Goal: Task Accomplishment & Management: Manage account settings

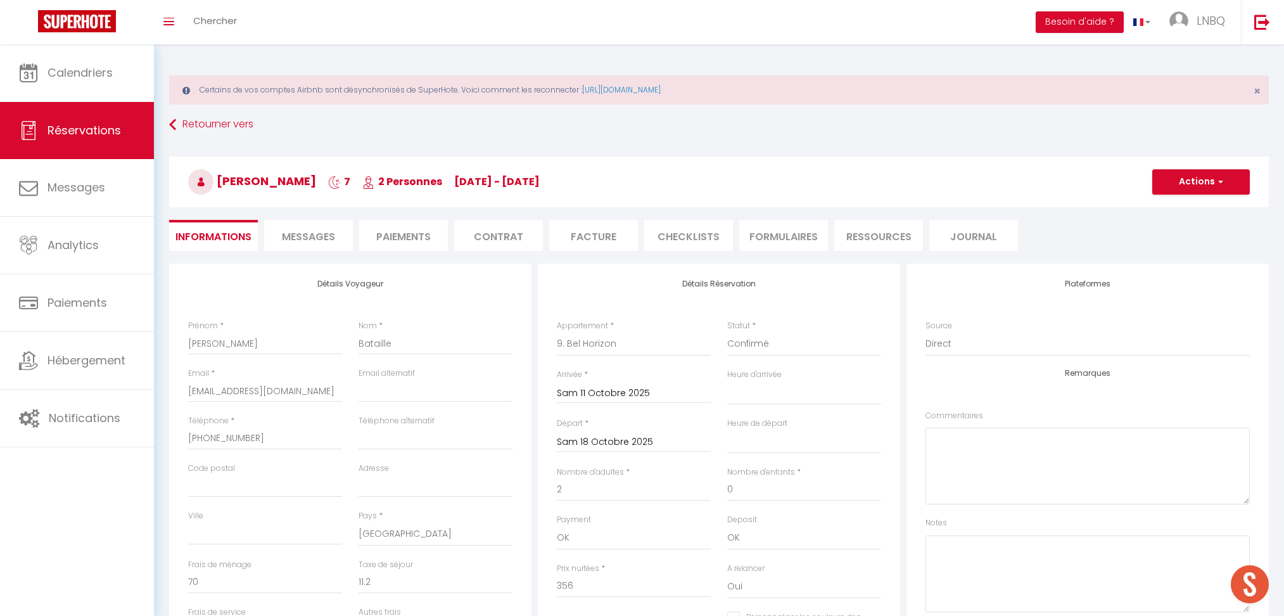
select select "41466"
select select
click at [63, 68] on span "Calendriers" at bounding box center [80, 73] width 65 height 16
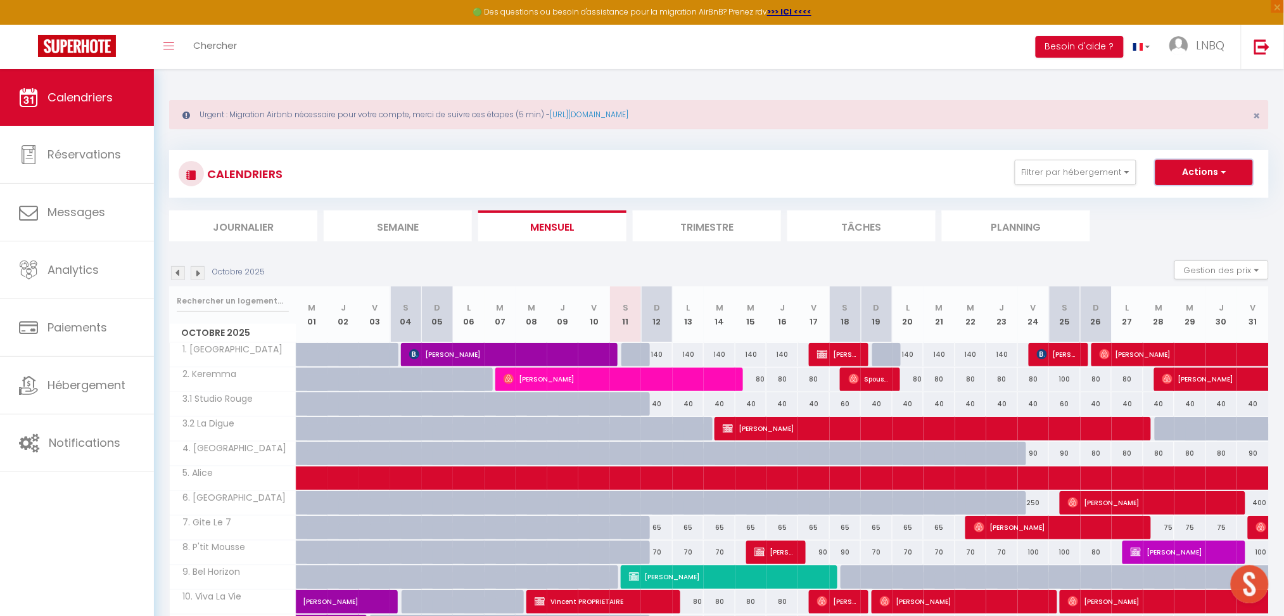
click at [1224, 179] on button "Actions" at bounding box center [1204, 172] width 98 height 25
click at [1183, 197] on link "Nouvelle réservation" at bounding box center [1191, 201] width 110 height 19
select select
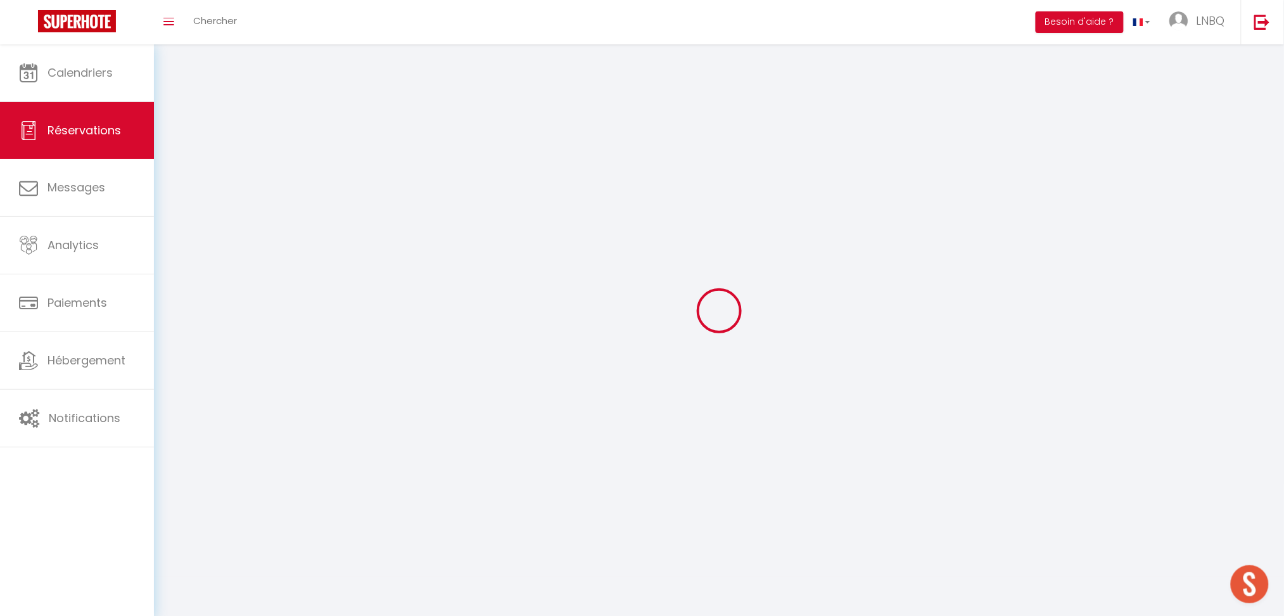
select select
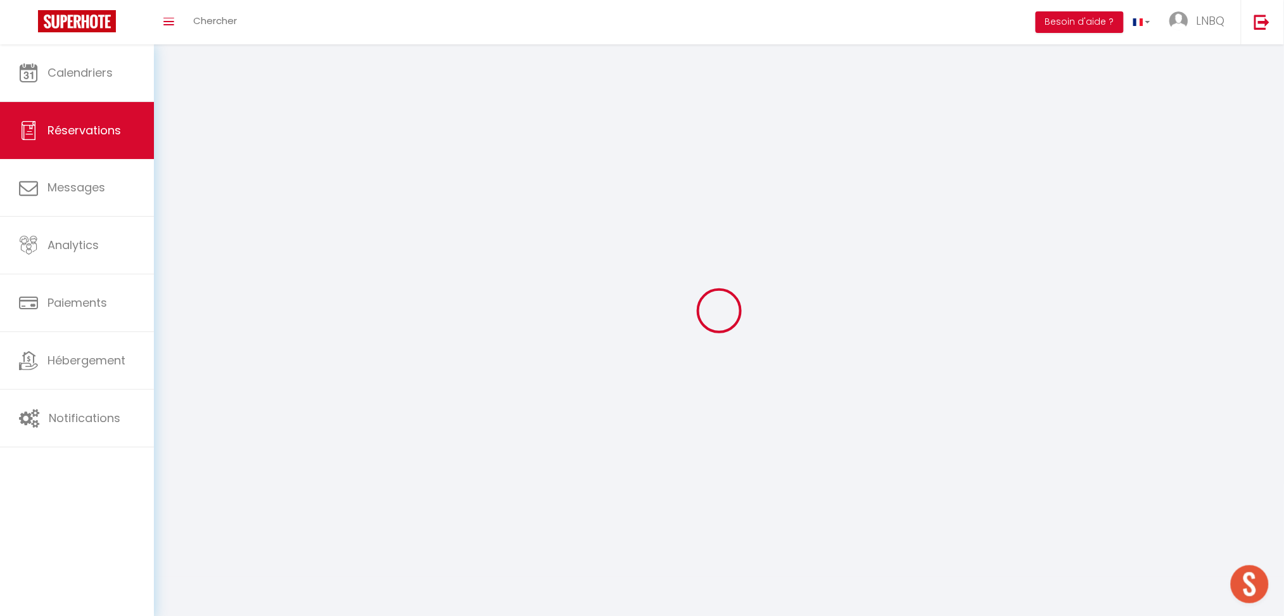
select select
checkbox input "false"
select select
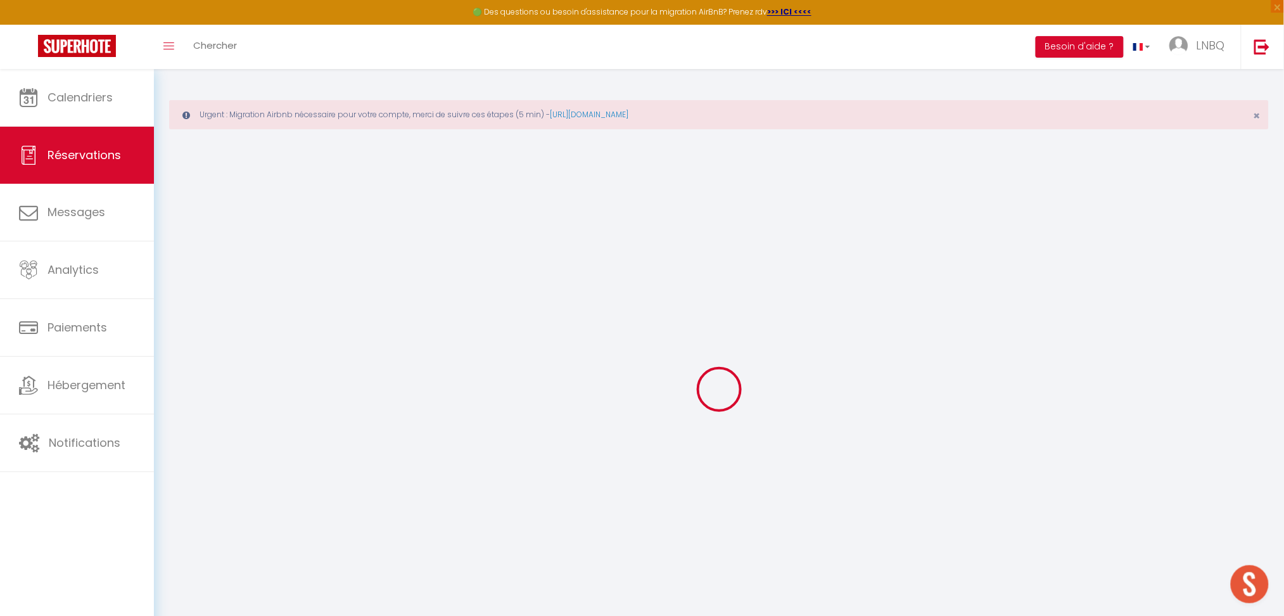
select select
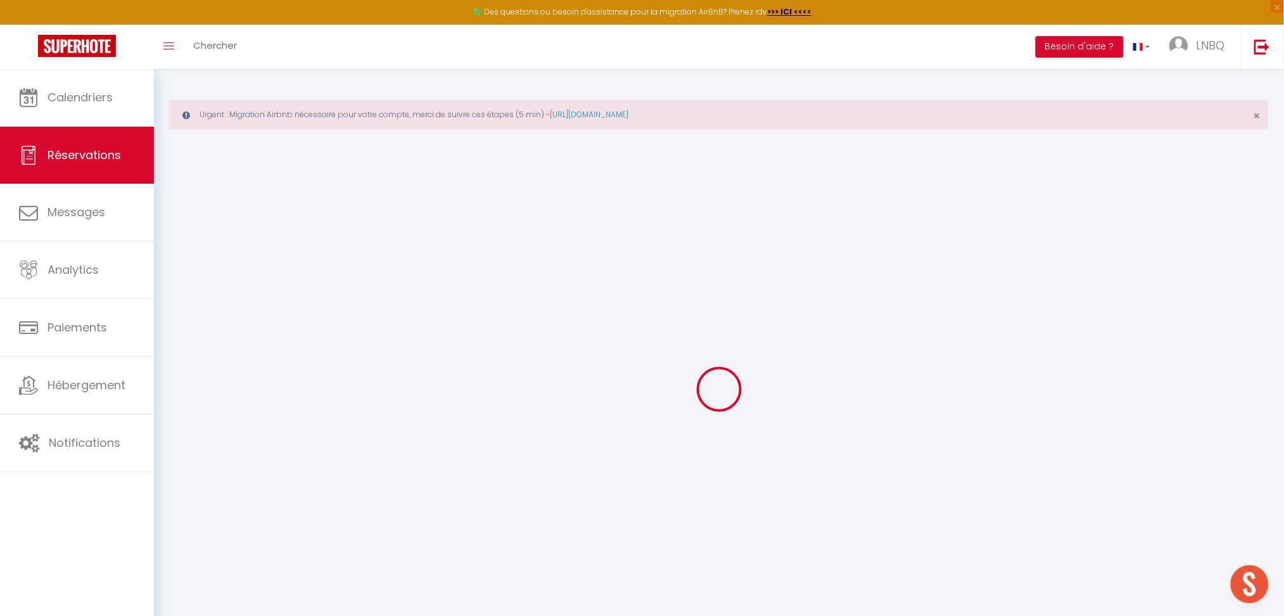
select select
checkbox input "false"
select select
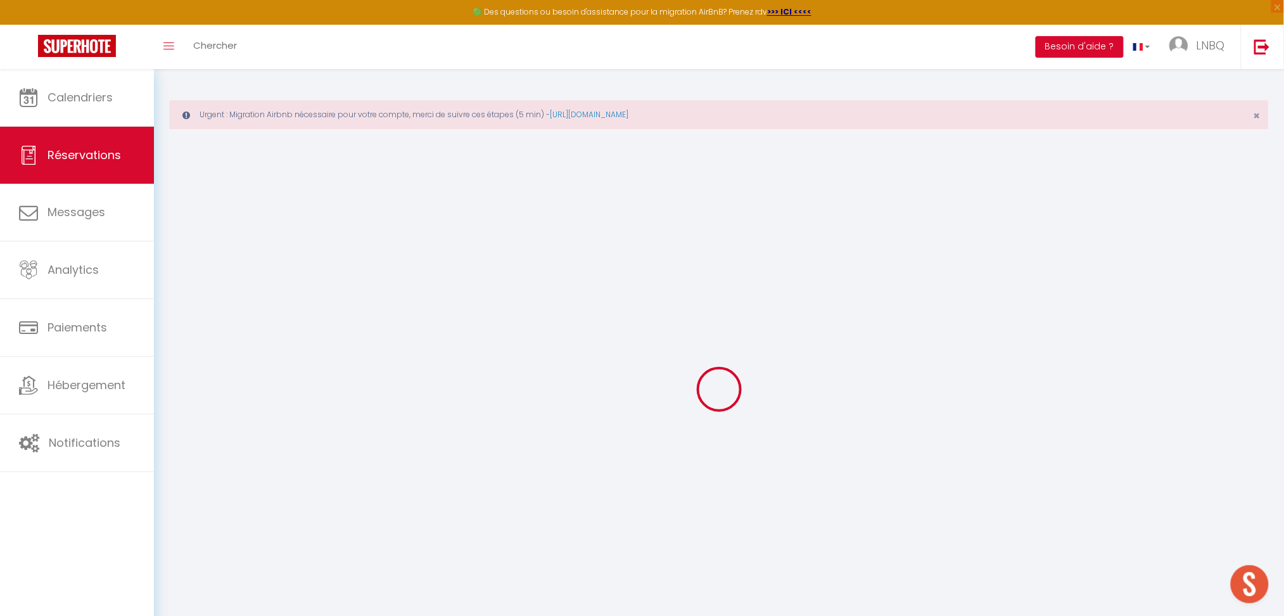
select select
checkbox input "false"
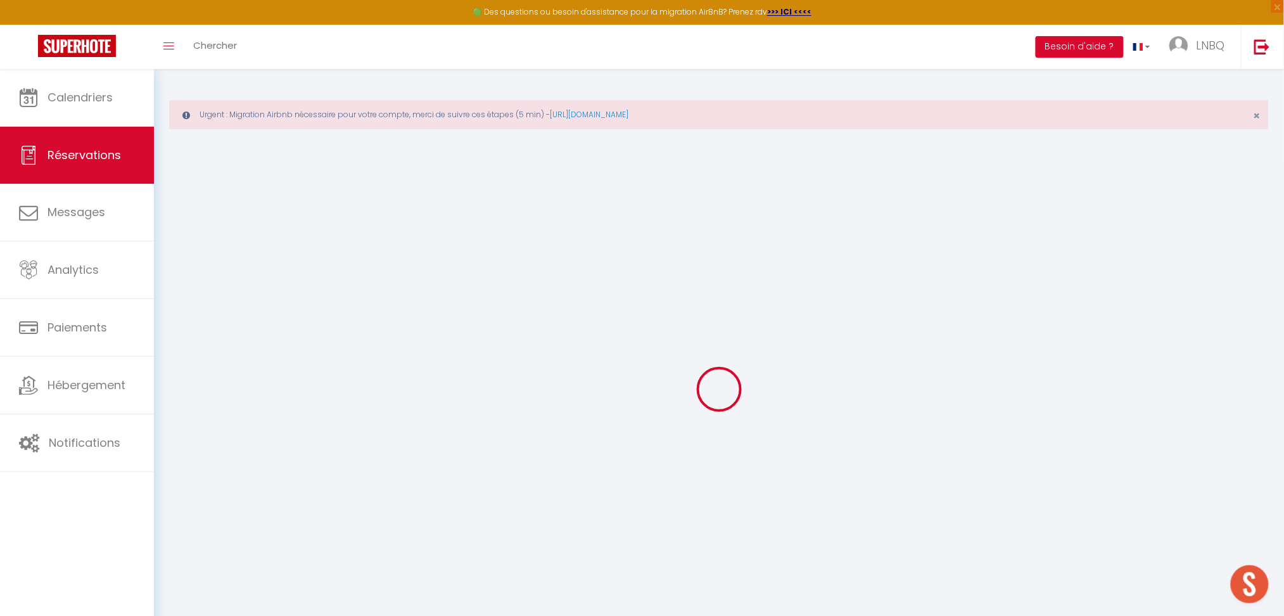
select select
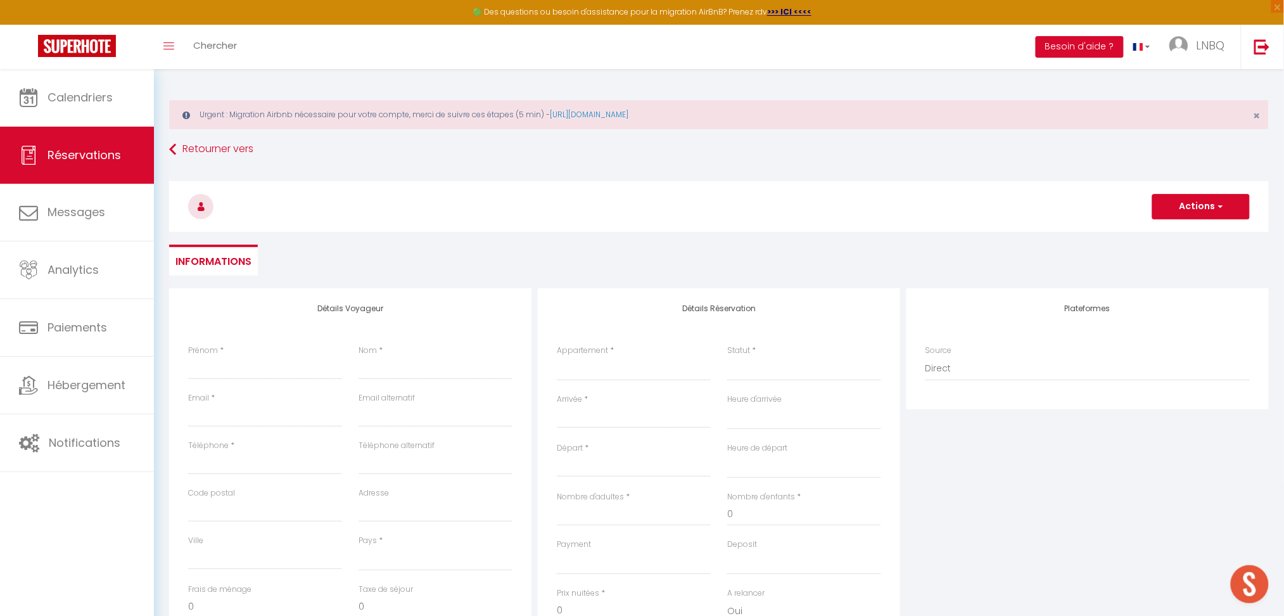
select select
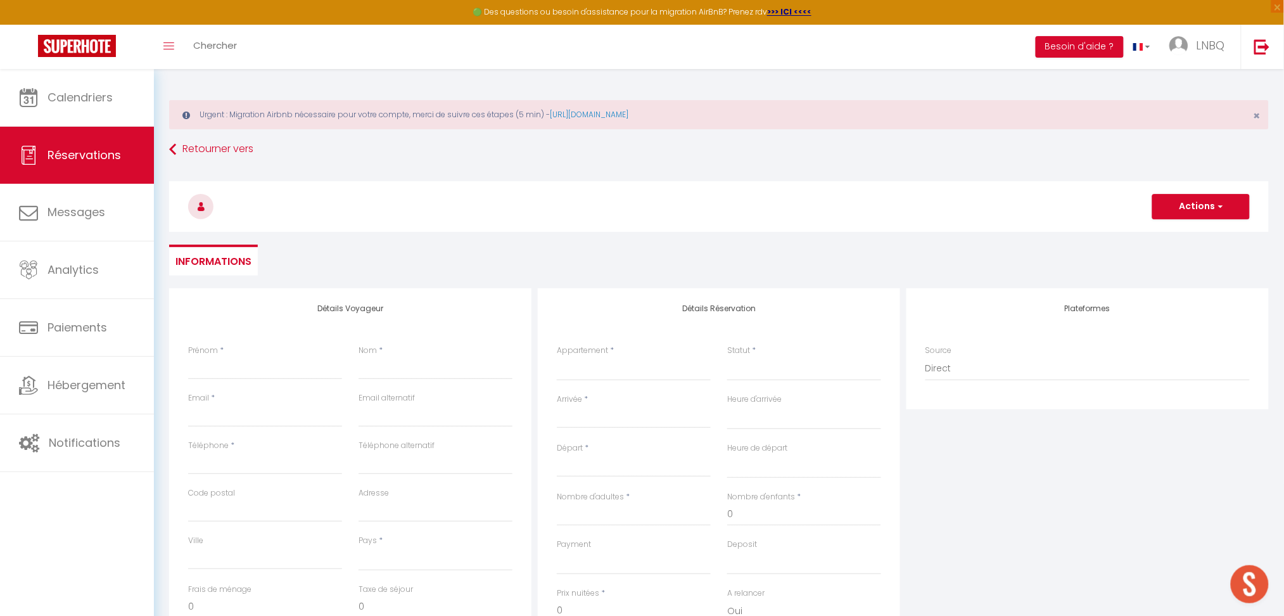
checkbox input "false"
select select
click at [575, 371] on select "1. [GEOGRAPHIC_DATA] 2. Keremma 3.1 Studio Rouge 3.2 La Digue 4. La Potinière 5…" at bounding box center [634, 369] width 154 height 24
select select "77306"
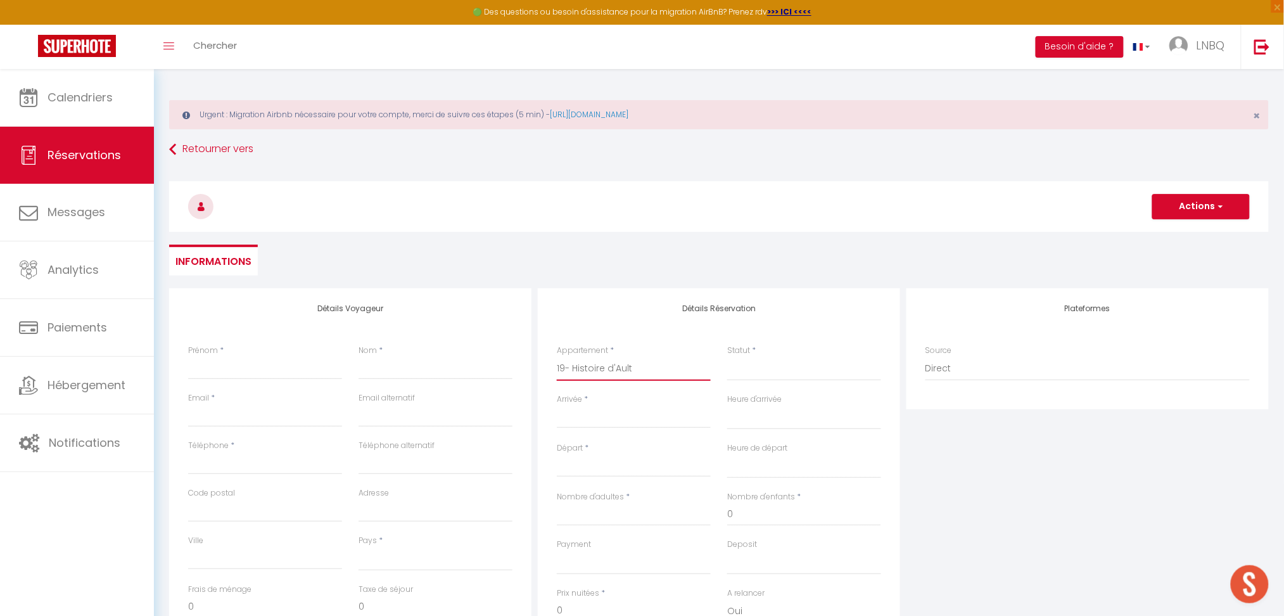
click at [557, 357] on select "1. [GEOGRAPHIC_DATA] 2. Keremma 3.1 Studio Rouge 3.2 La Digue 4. La Potinière 5…" at bounding box center [634, 369] width 154 height 24
select select
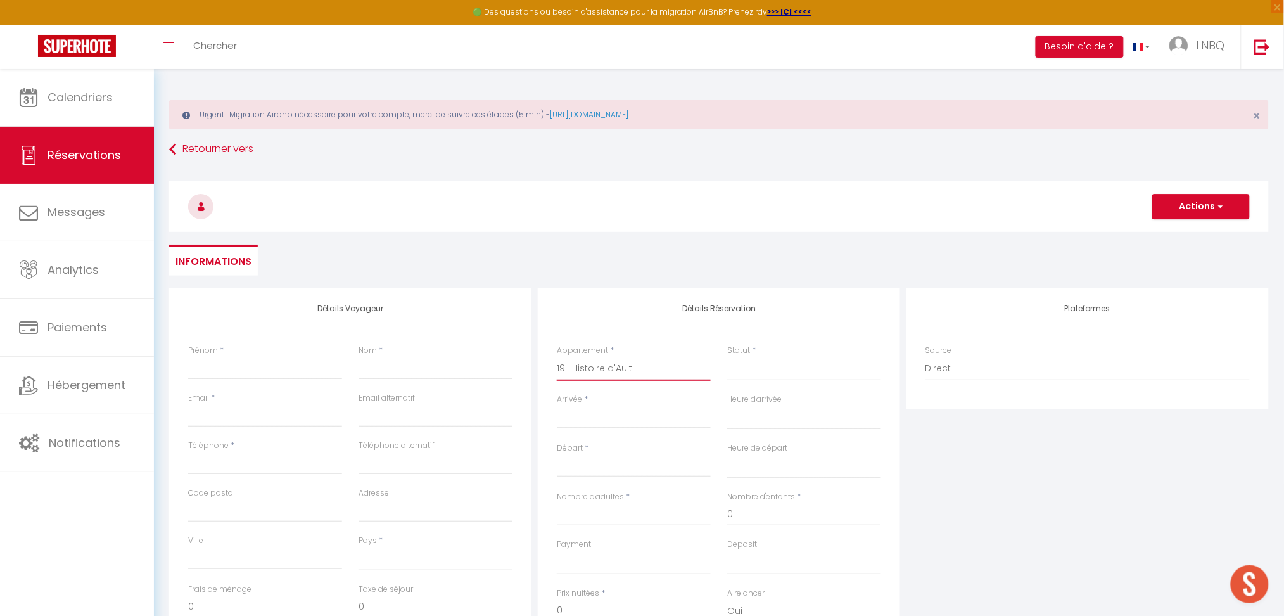
select select
checkbox input "false"
click at [566, 414] on input "Arrivée" at bounding box center [634, 418] width 154 height 16
select select
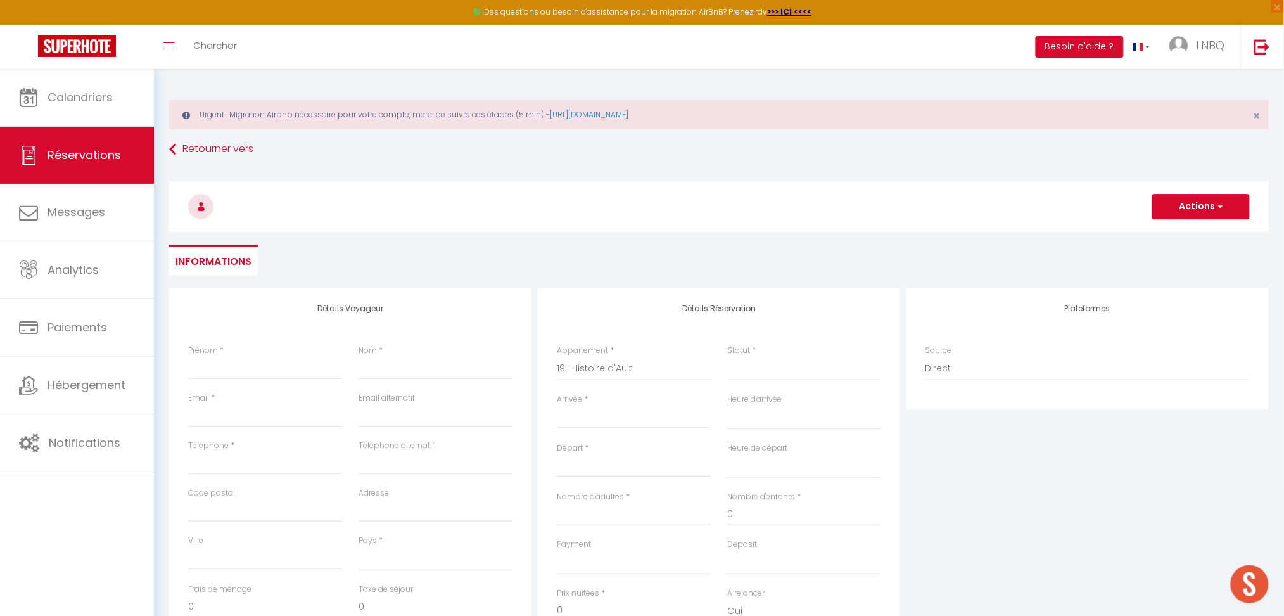
select select
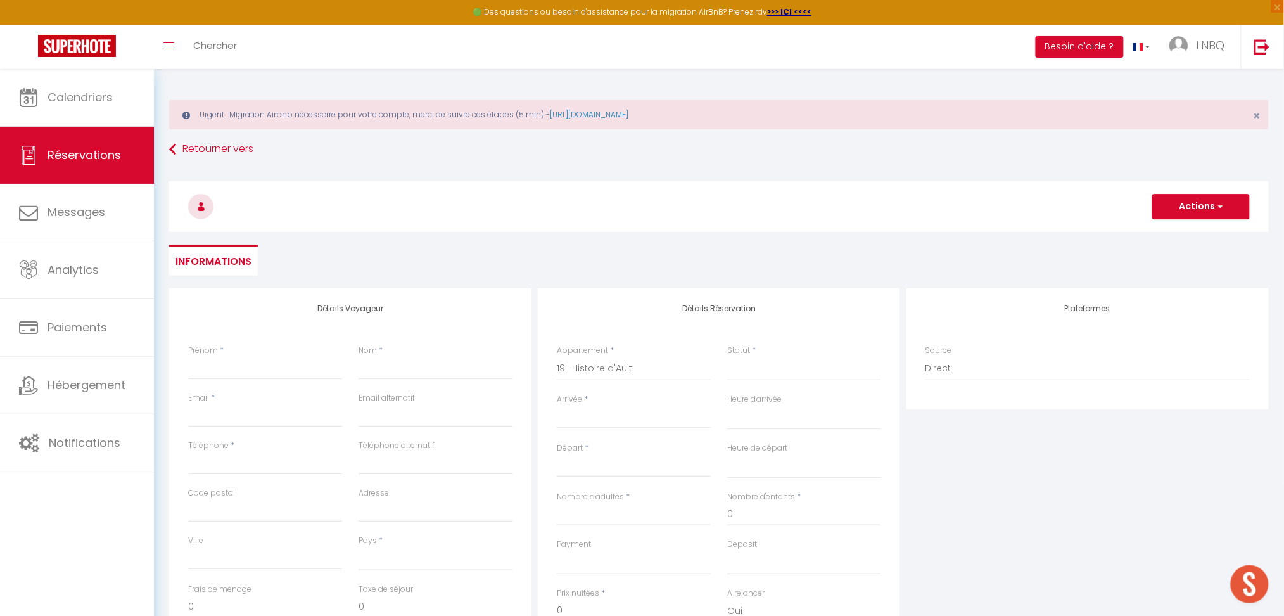
checkbox input "false"
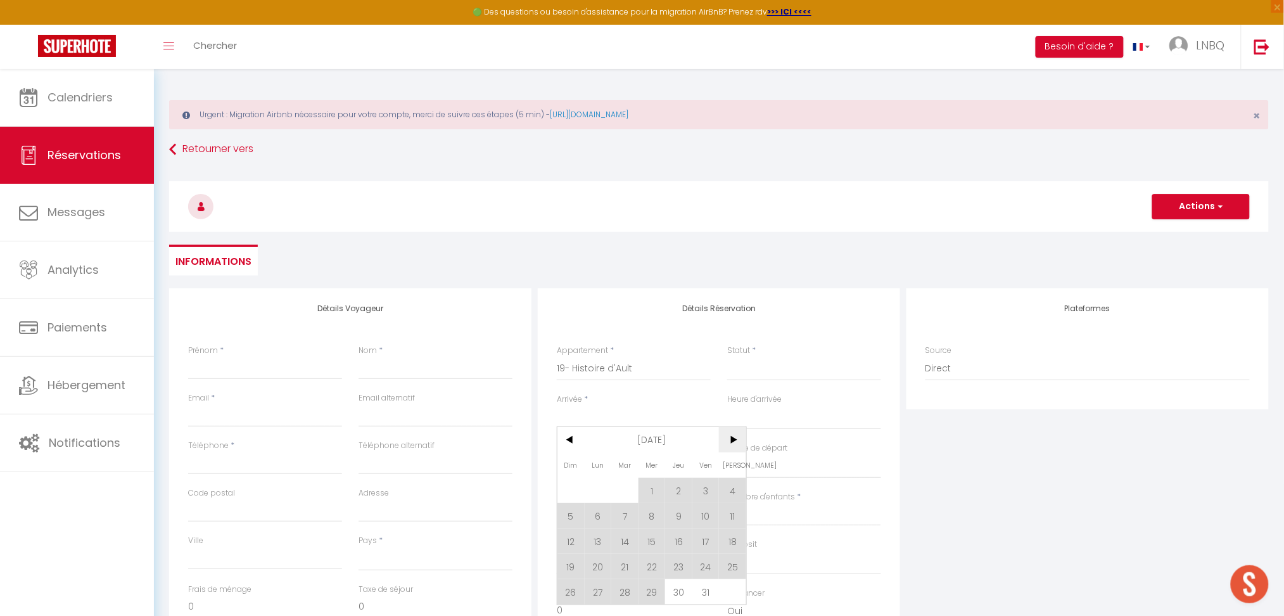
click at [740, 433] on span ">" at bounding box center [732, 439] width 27 height 25
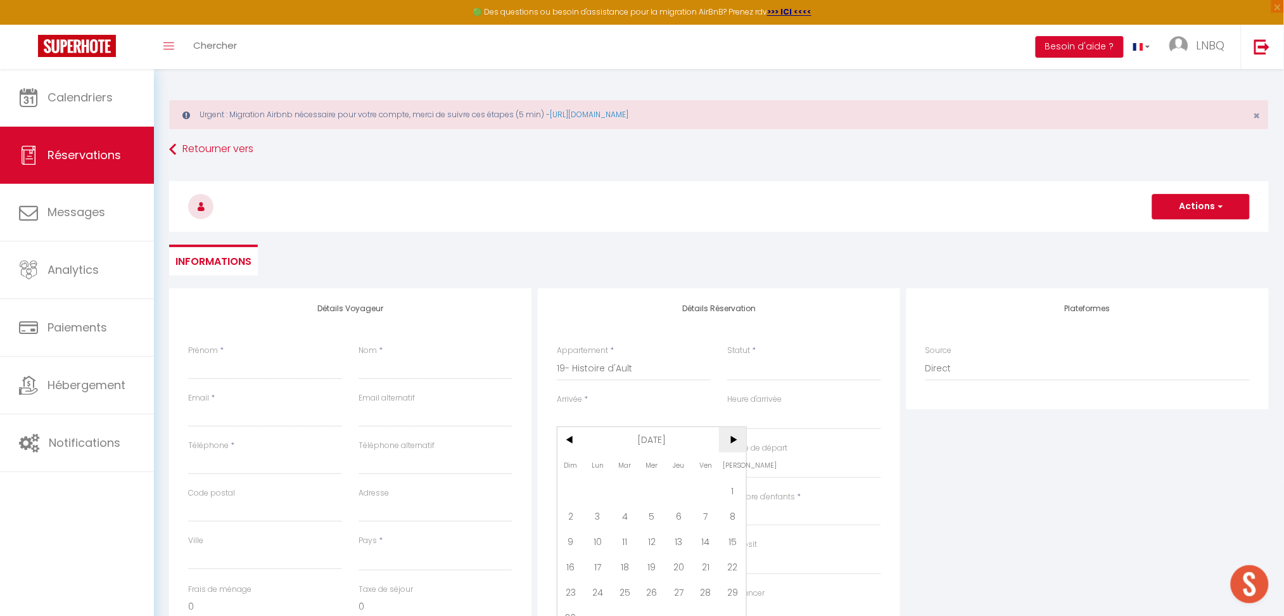
click at [740, 433] on span ">" at bounding box center [732, 439] width 27 height 25
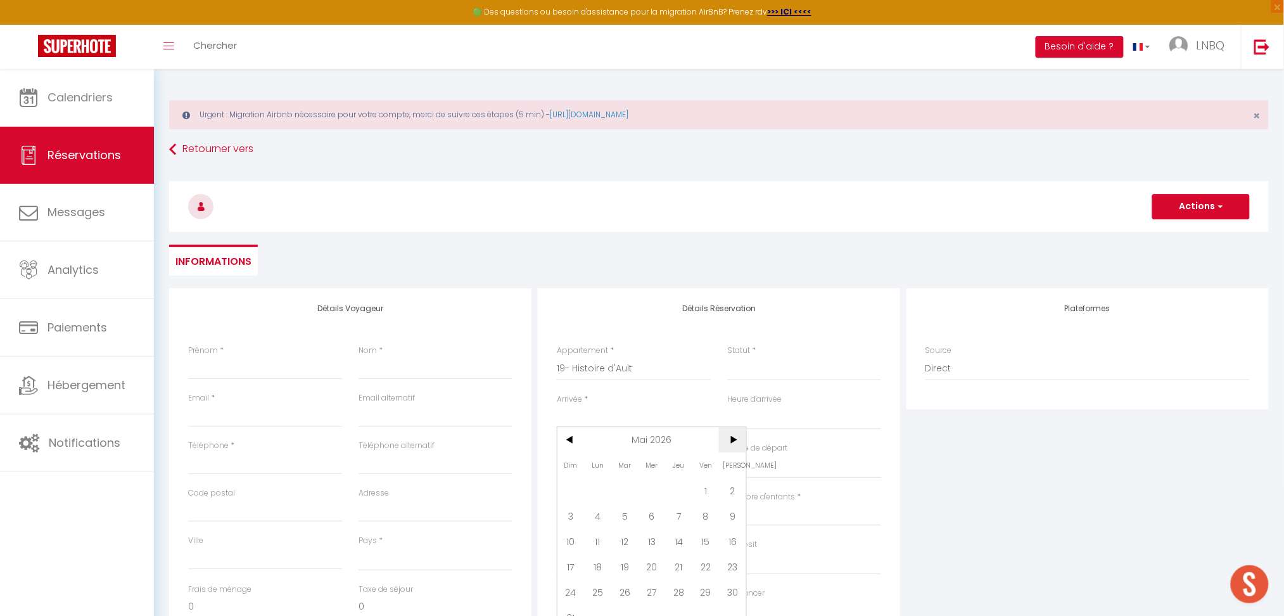
click at [740, 433] on span ">" at bounding box center [732, 439] width 27 height 25
click at [572, 436] on span "<" at bounding box center [570, 439] width 27 height 25
click at [625, 538] on span "12" at bounding box center [624, 540] width 27 height 25
select select
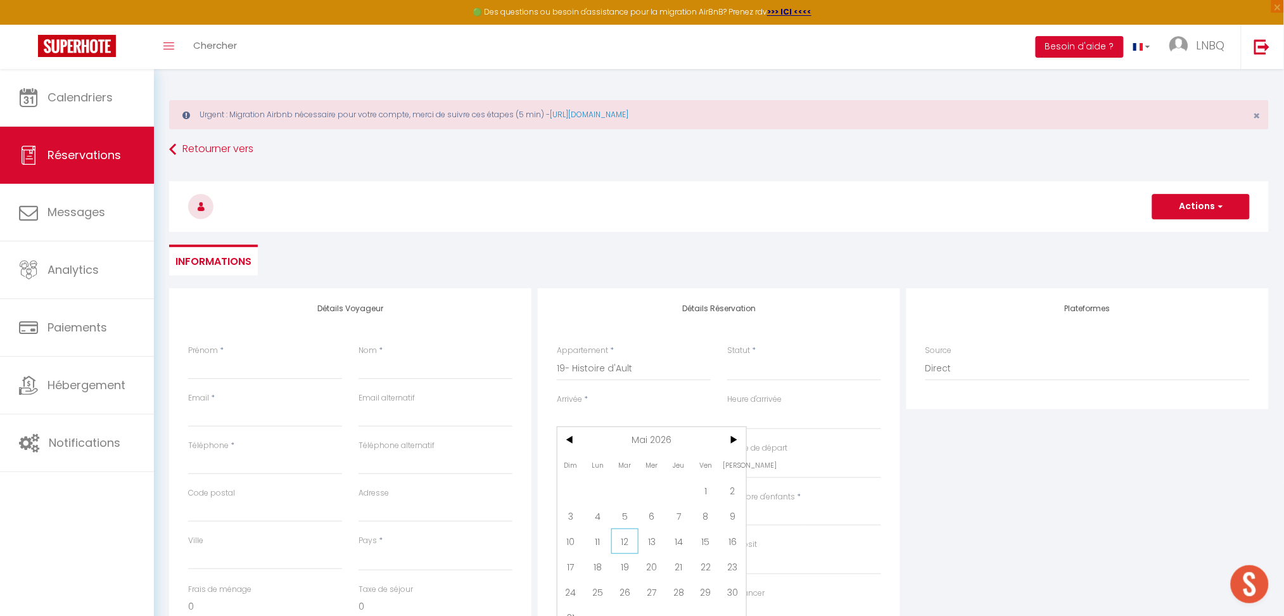
select select
type input "[DATE]"
select select
type input "Mer 13 Mai 2026"
select select
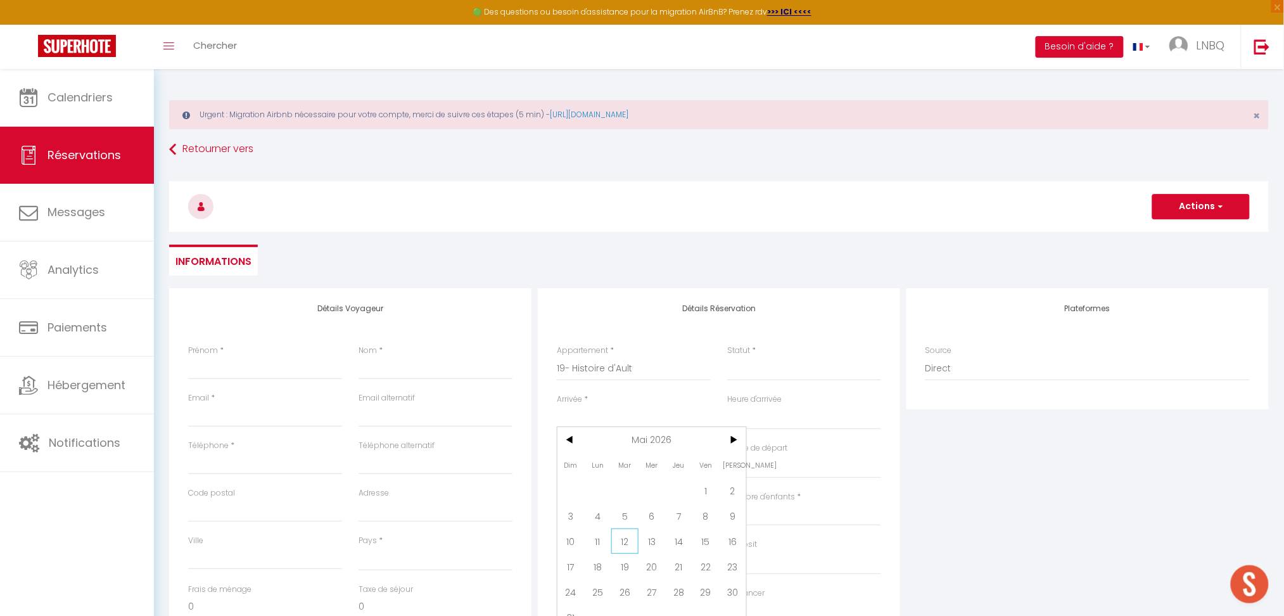
select select
checkbox input "false"
click at [583, 464] on input "Mer 13 Mai 2026" at bounding box center [634, 467] width 154 height 16
click at [568, 611] on span "17" at bounding box center [570, 614] width 27 height 25
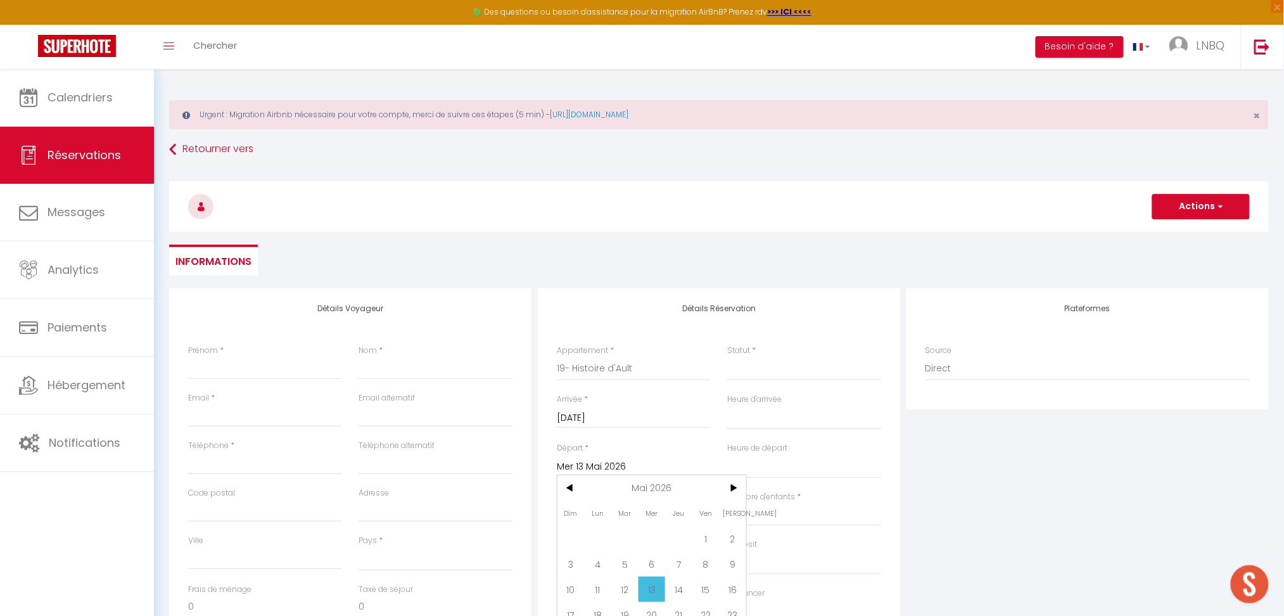
select select
type input "Dim 17 Mai 2026"
select select
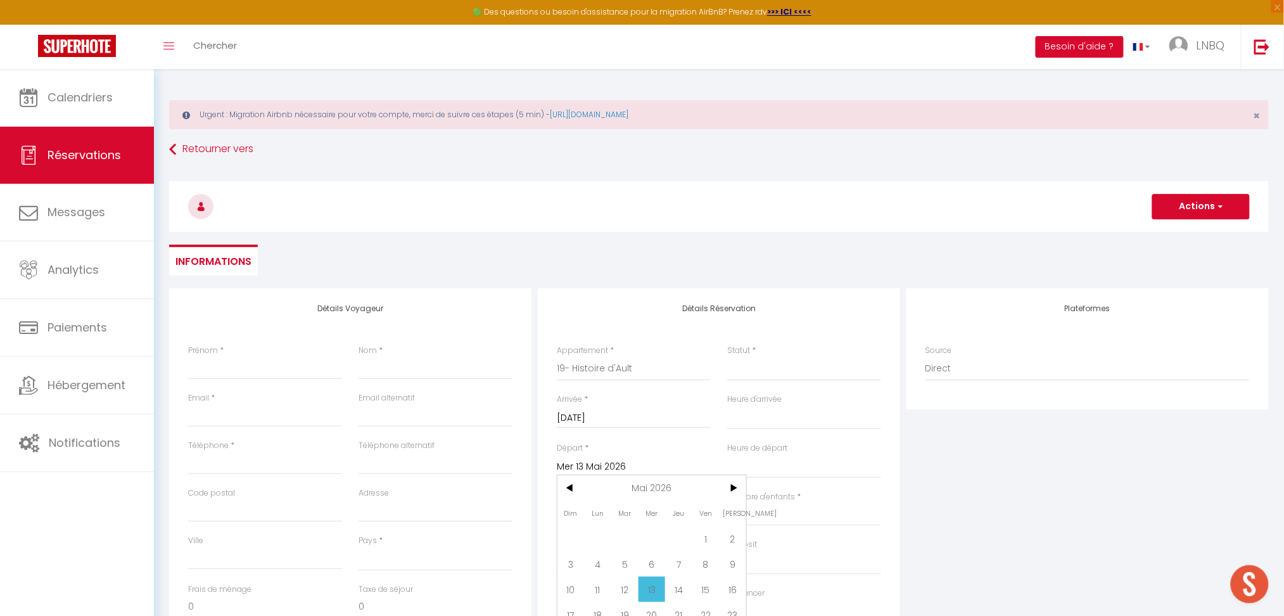
select select
checkbox input "false"
click at [79, 158] on span "Réservations" at bounding box center [84, 155] width 73 height 16
select select "not_cancelled"
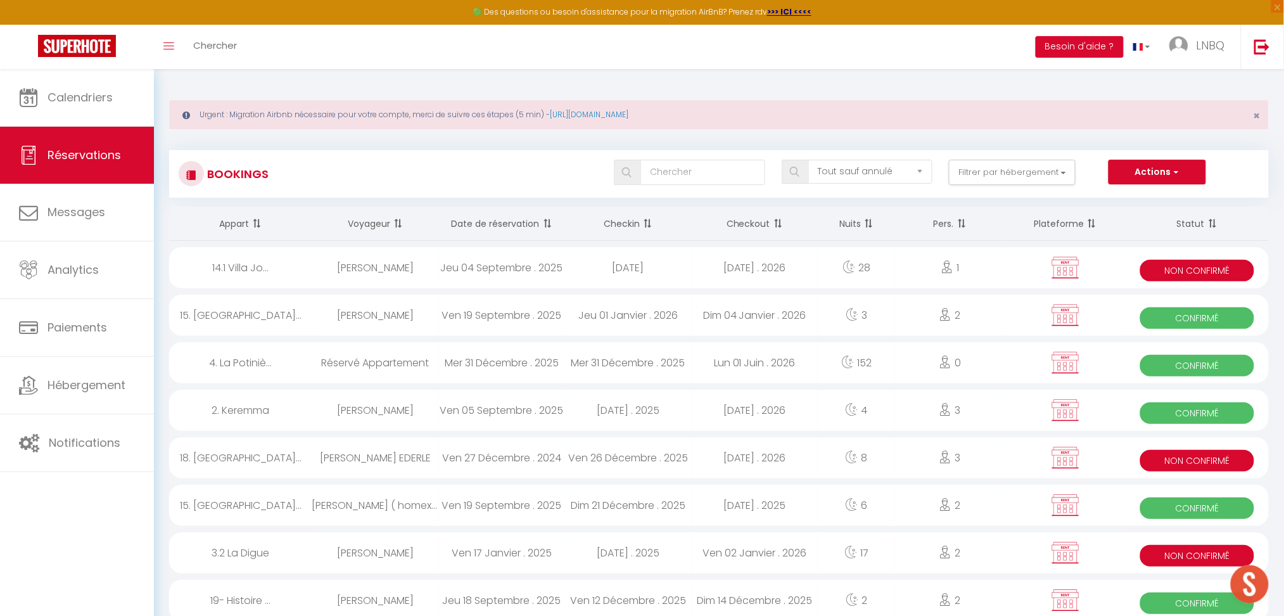
click at [281, 54] on div "Toggle menubar Chercher BUTTON Besoin d'aide ? LNBQ Paramètres Équipe" at bounding box center [683, 47] width 1183 height 44
click at [244, 39] on link "Chercher" at bounding box center [215, 47] width 63 height 44
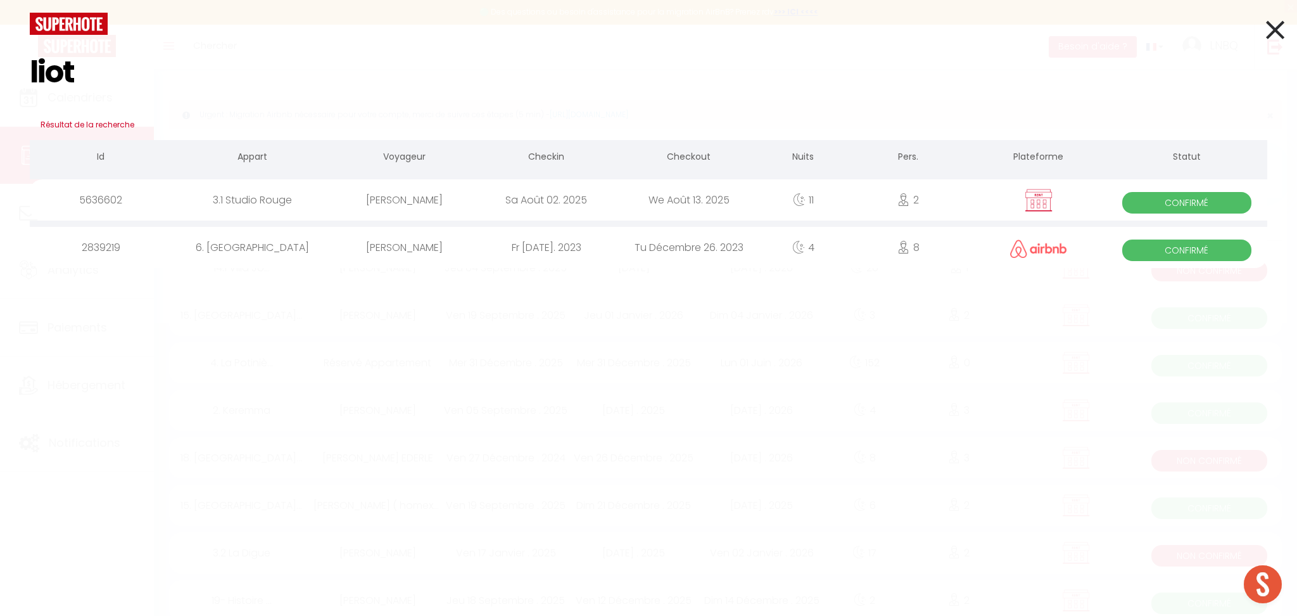
drag, startPoint x: 160, startPoint y: 62, endPoint x: 0, endPoint y: 49, distance: 160.2
click at [0, 49] on div "liot Résultat de la recherche Id Appart Voyageur Checkin Checkout Nuits Pers. P…" at bounding box center [648, 308] width 1297 height 616
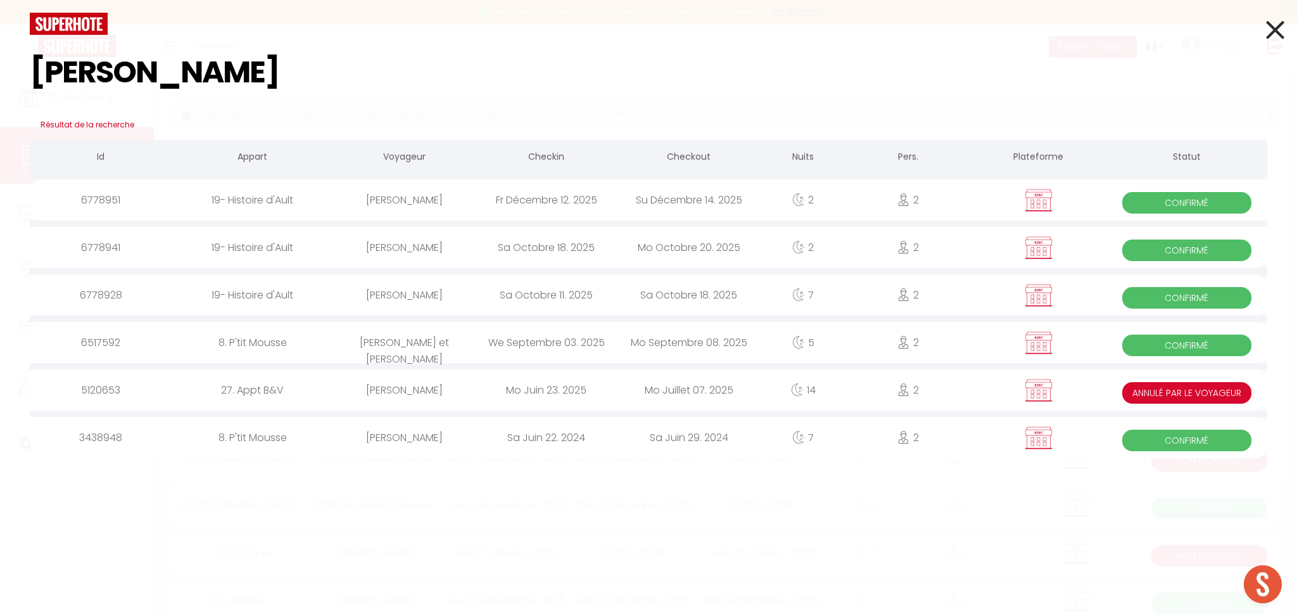
type input "[PERSON_NAME]"
click at [526, 203] on div "Fr Décembre 12. 2025" at bounding box center [546, 199] width 143 height 41
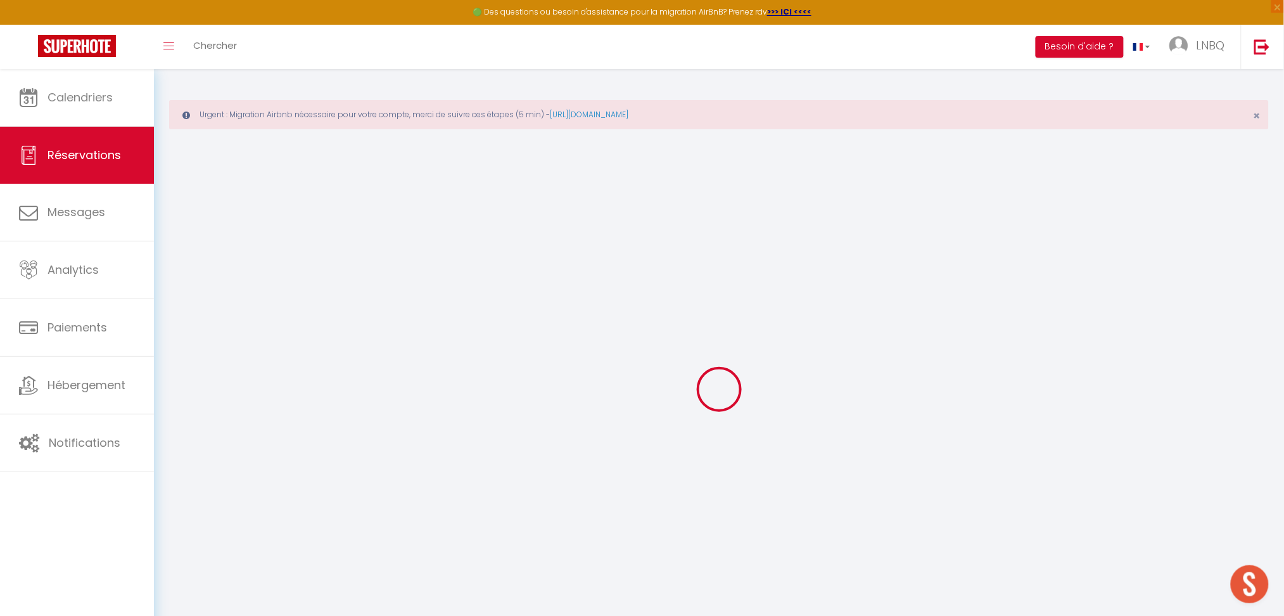
type input "[PERSON_NAME]"
type input "Proprio"
type input "[EMAIL_ADDRESS][DOMAIN_NAME]"
type input "0032474289330"
select select "BE"
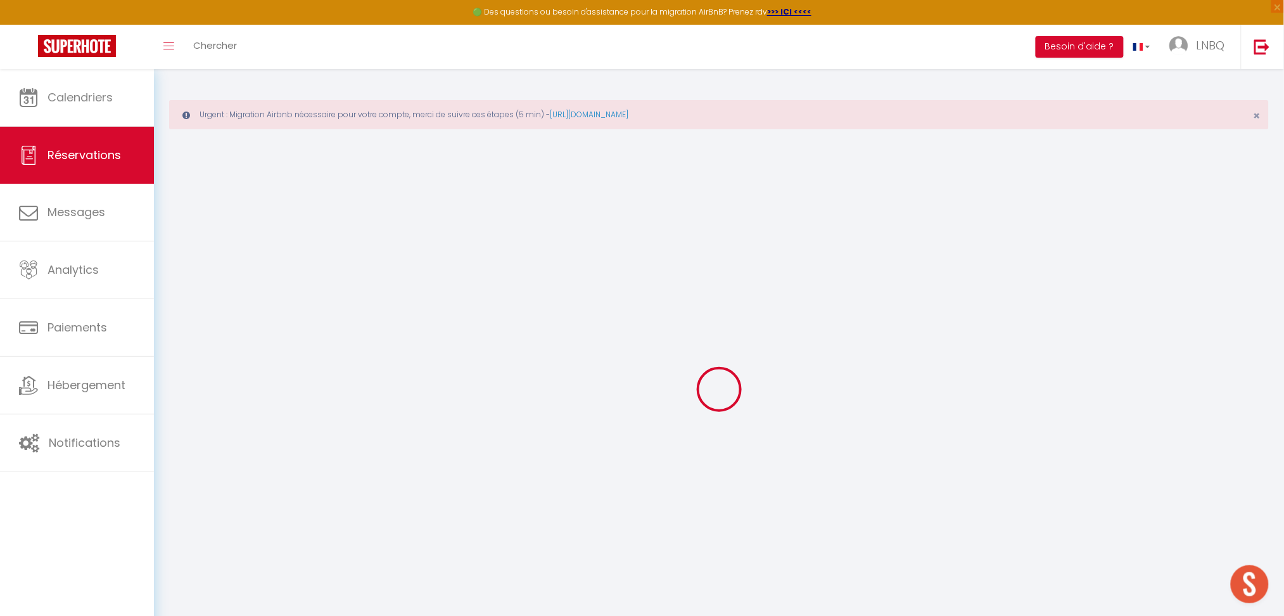
select select "77306"
select select "1"
type input "Ven 12 Décembre 2025"
select select
type input "Dim 14 Décembre 2025"
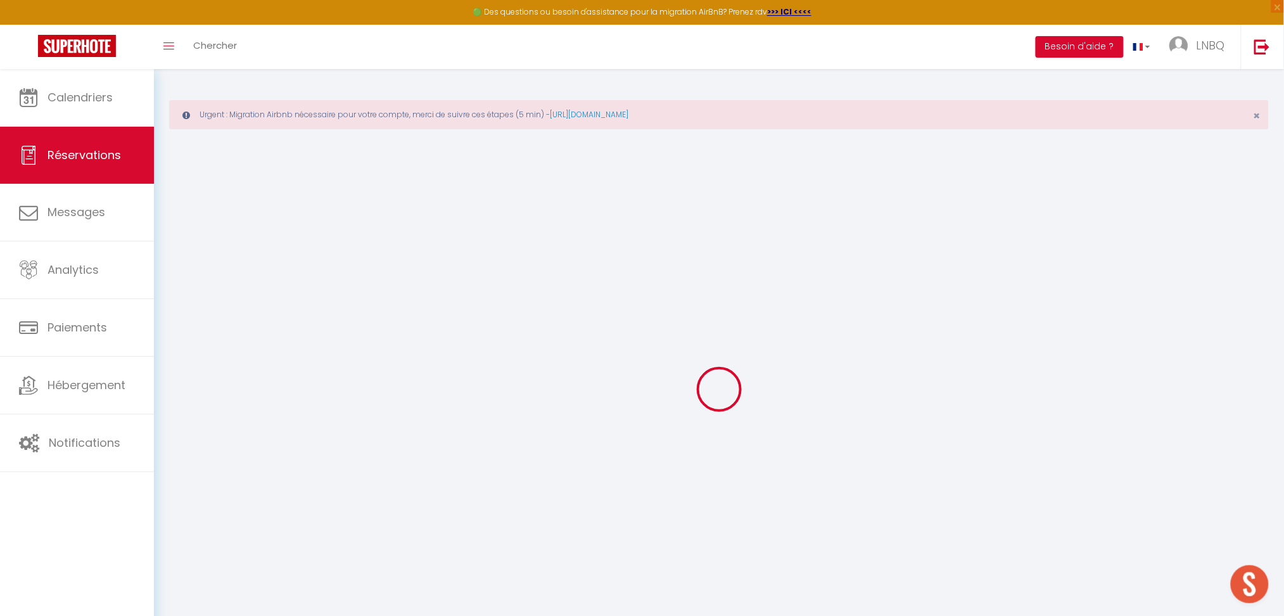
select select
type input "2"
select select "12"
select select
checkbox input "false"
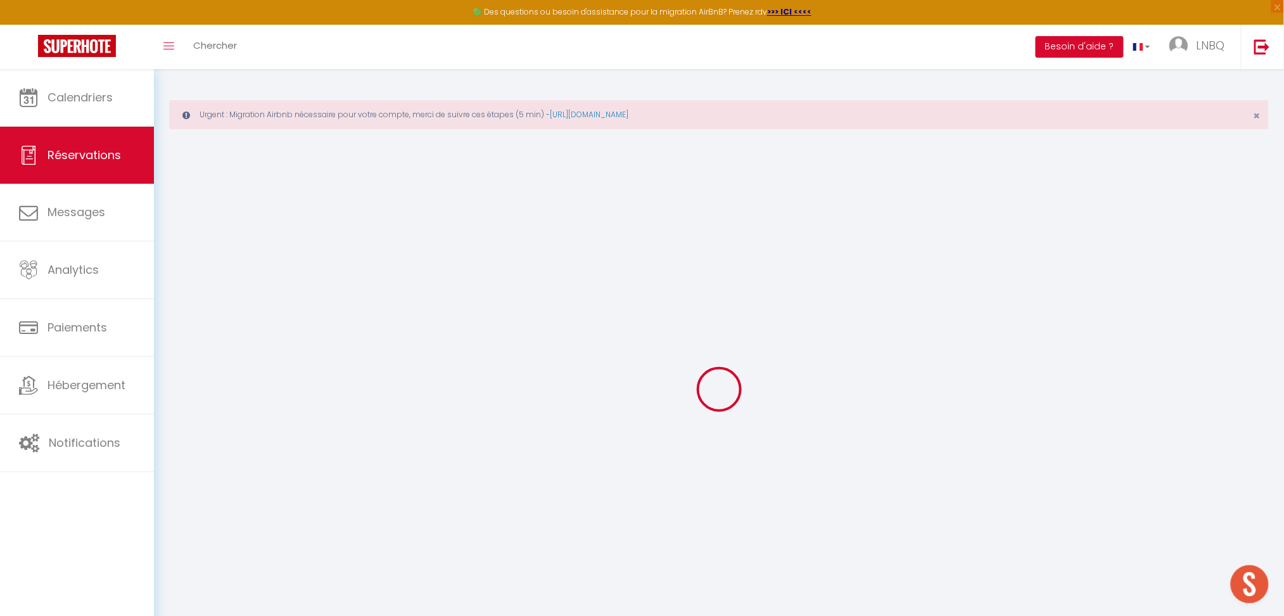
type input "0"
select select
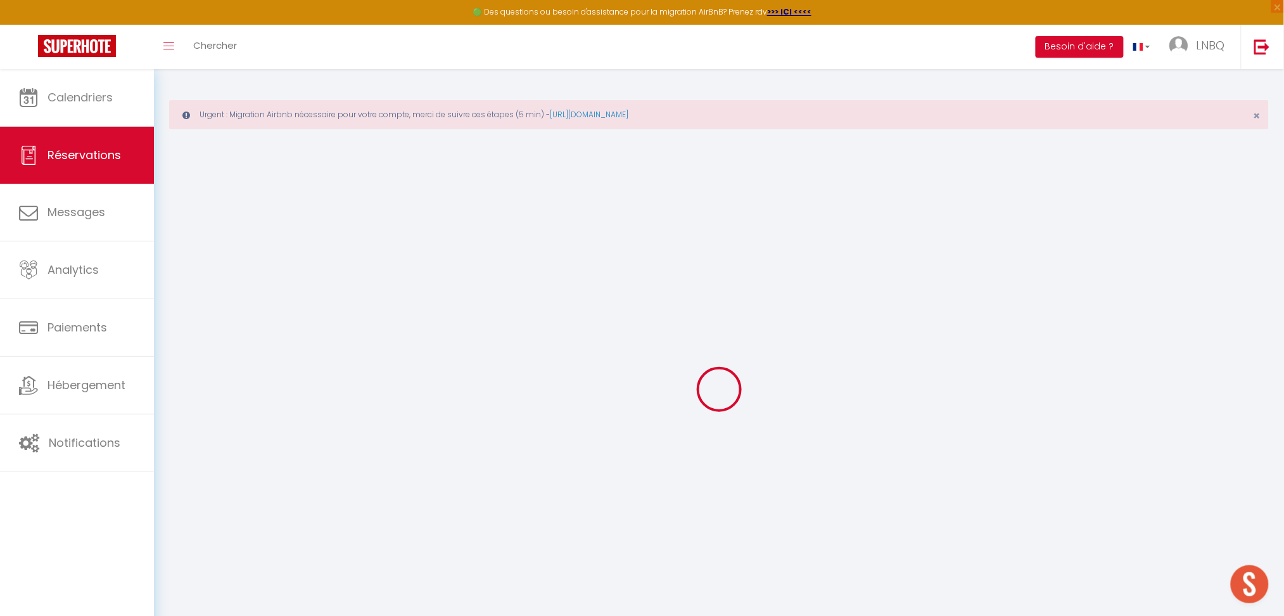
select select "14"
checkbox input "false"
select select
checkbox input "false"
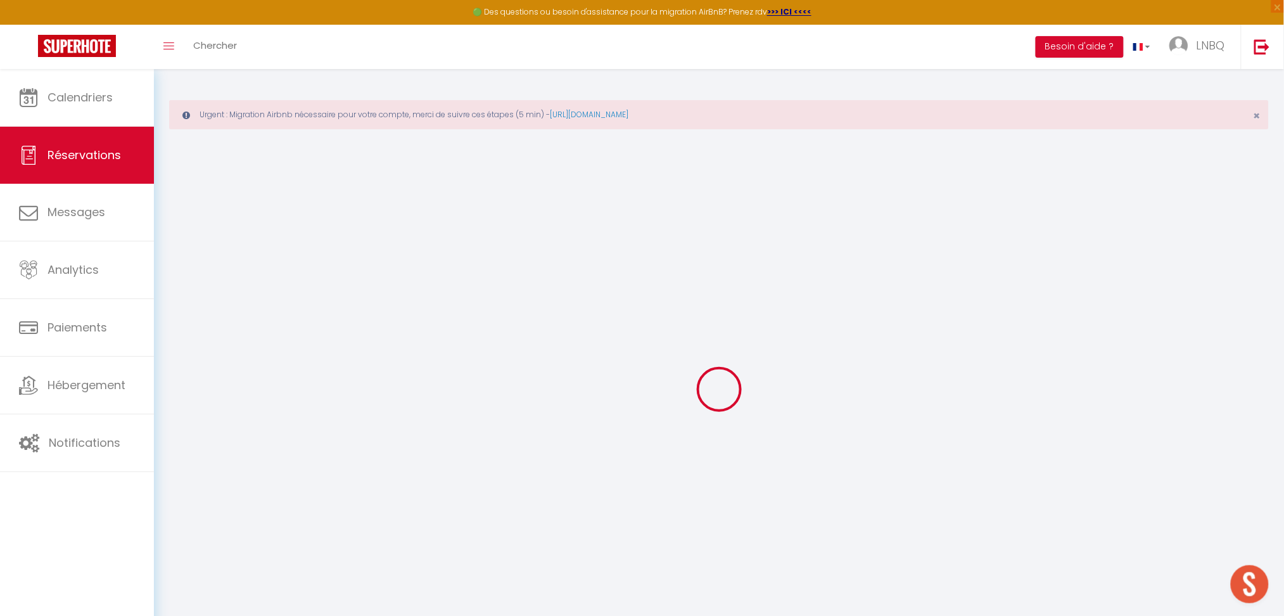
select select
checkbox input "false"
select select
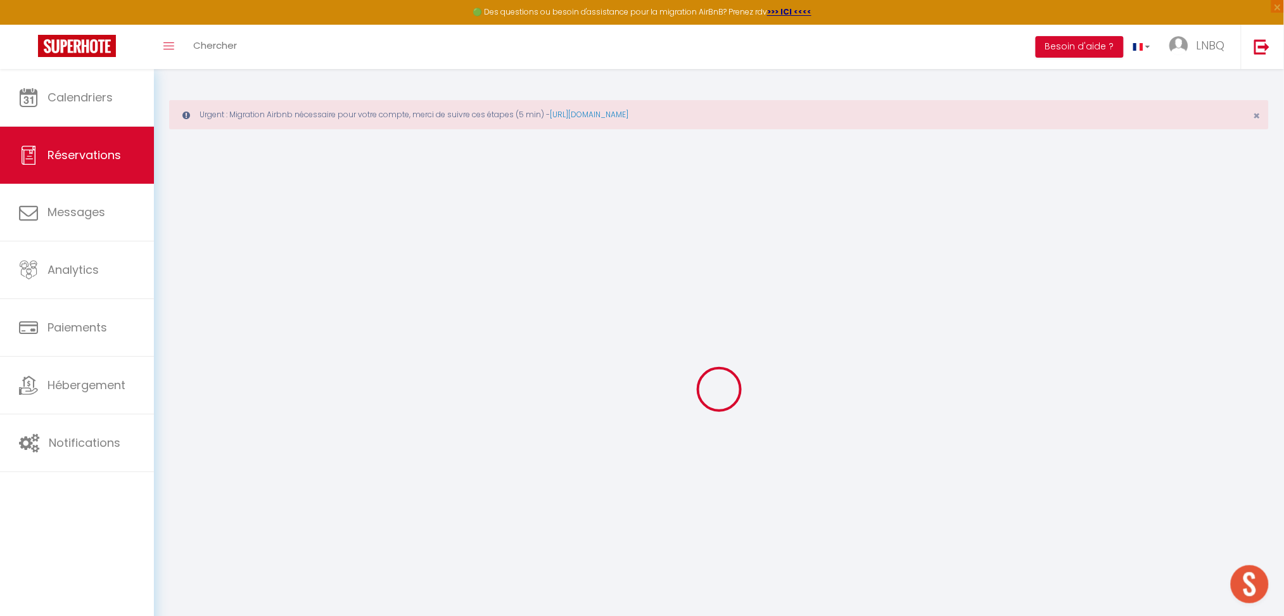
checkbox input "false"
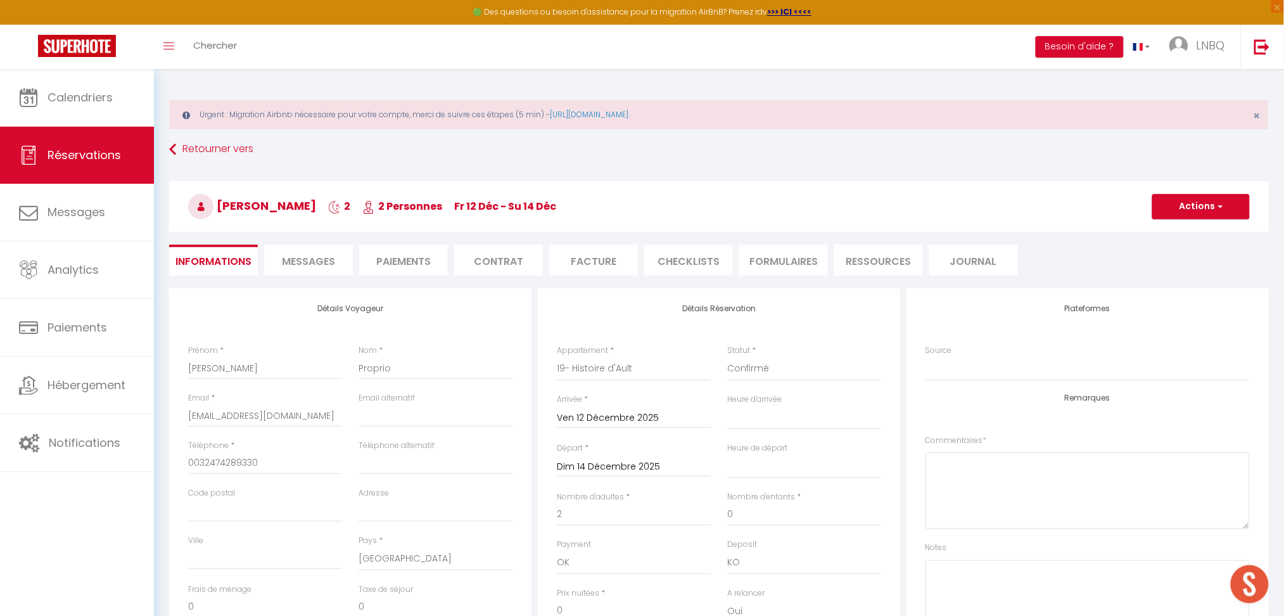
select select
checkbox input "false"
select select
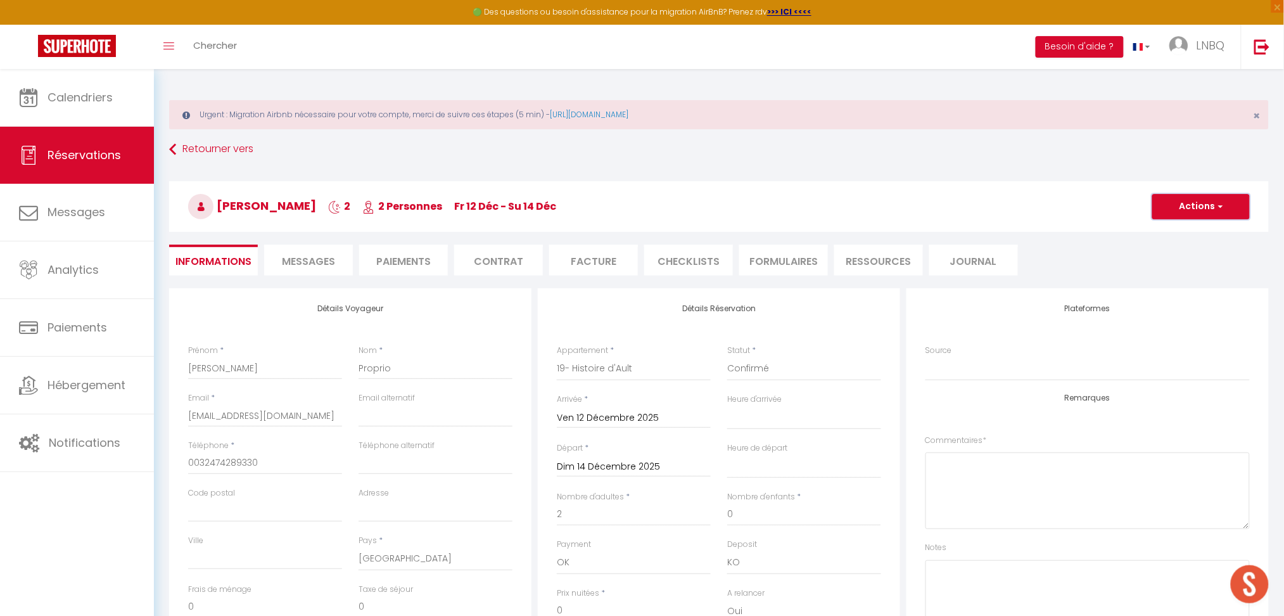
click at [1174, 213] on button "Actions" at bounding box center [1201, 206] width 98 height 25
click at [1169, 251] on link "Dupliquer" at bounding box center [1188, 251] width 100 height 16
select select
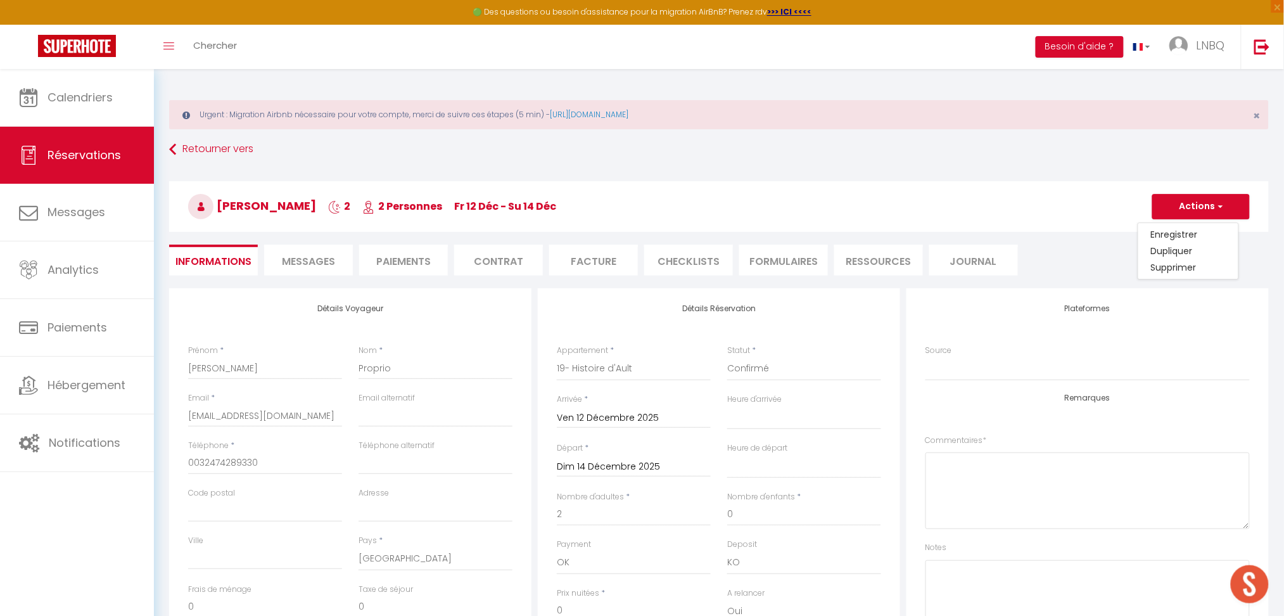
select select
checkbox input "false"
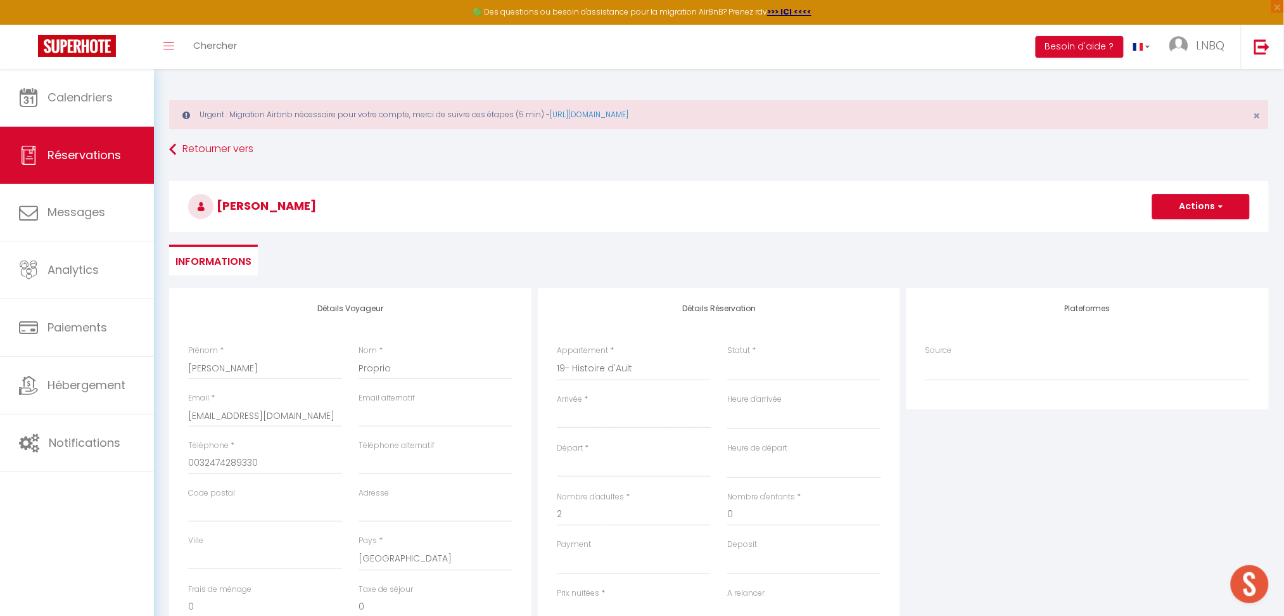
click at [581, 419] on input "Arrivée" at bounding box center [634, 418] width 154 height 16
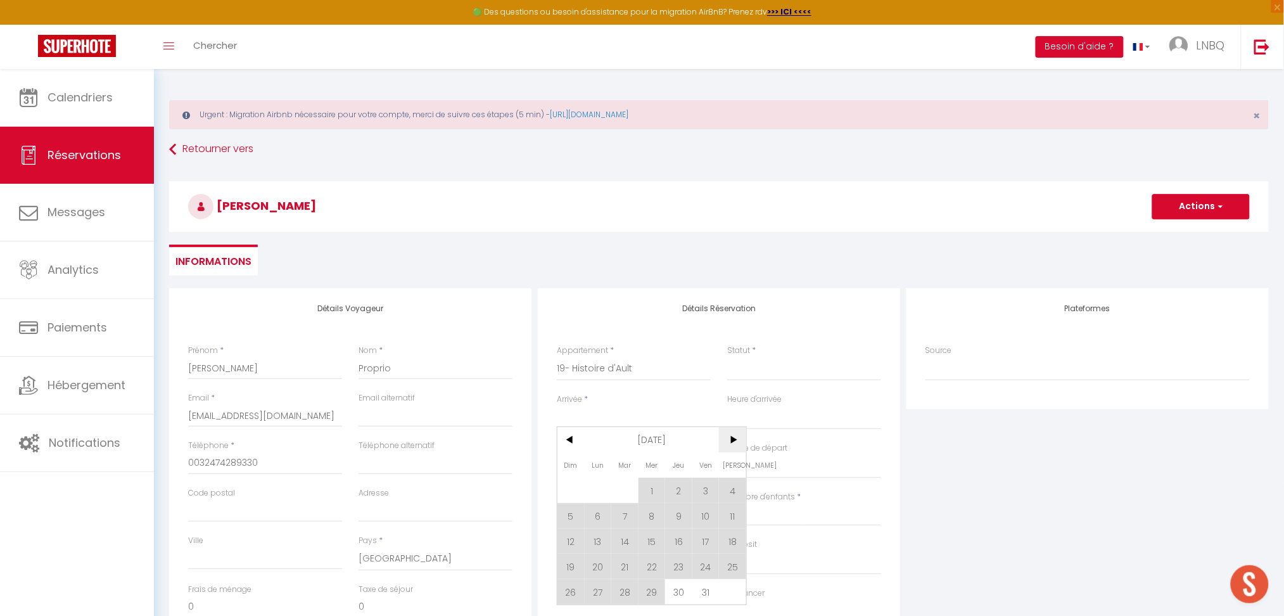
click at [727, 439] on span ">" at bounding box center [732, 439] width 27 height 25
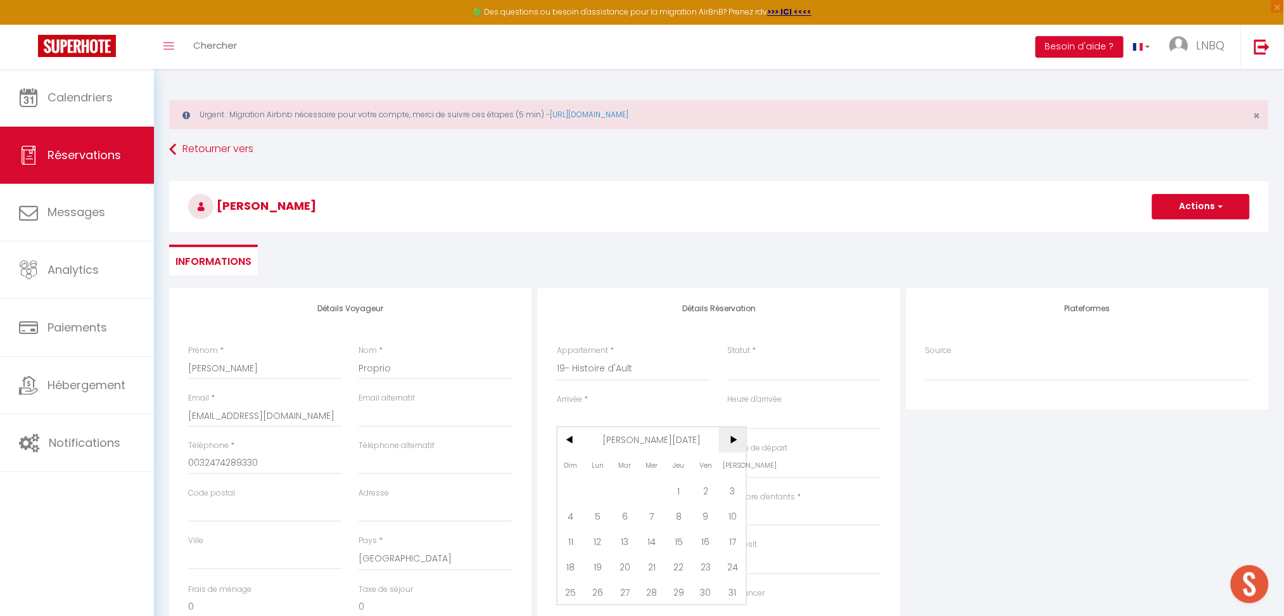
click at [727, 439] on span ">" at bounding box center [732, 439] width 27 height 25
click at [625, 542] on span "12" at bounding box center [624, 540] width 27 height 25
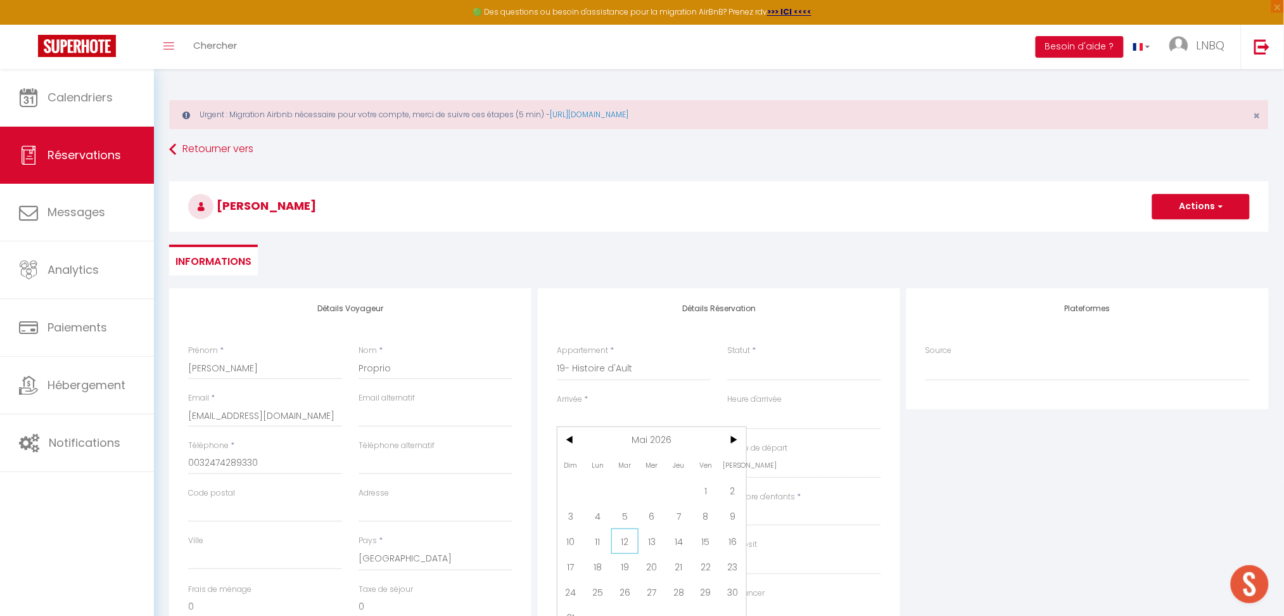
select select
type input "[DATE]"
select select
type input "Mer 13 Mai 2026"
select select
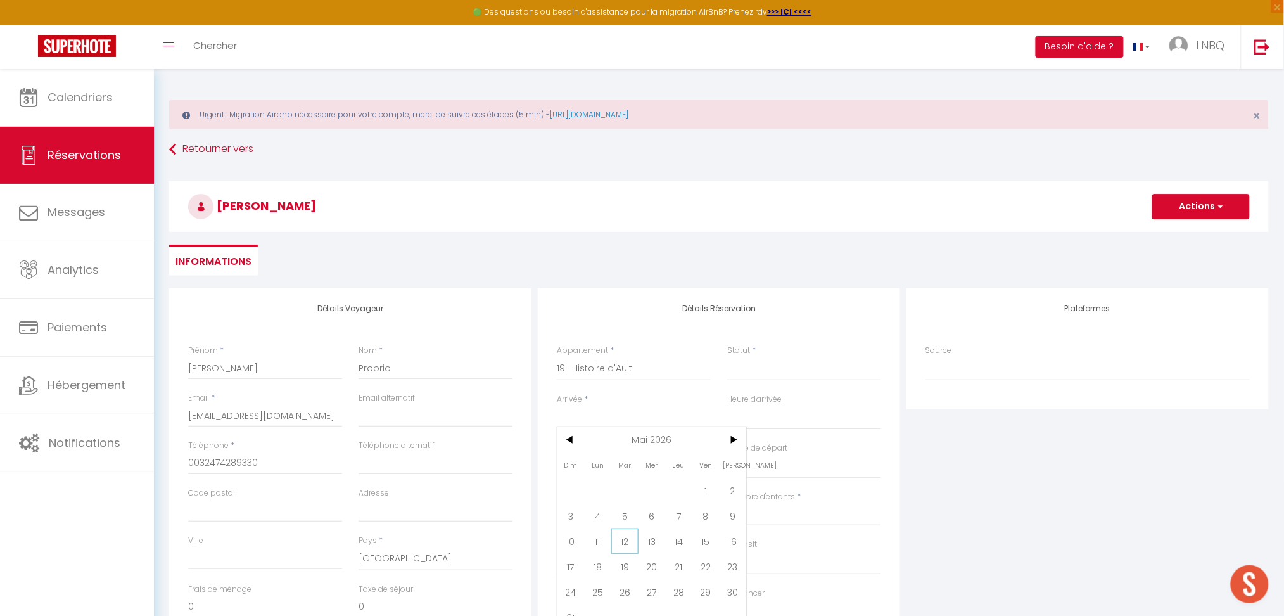
select select
checkbox input "false"
click at [570, 459] on input "Mer 13 Mai 2026" at bounding box center [634, 467] width 154 height 16
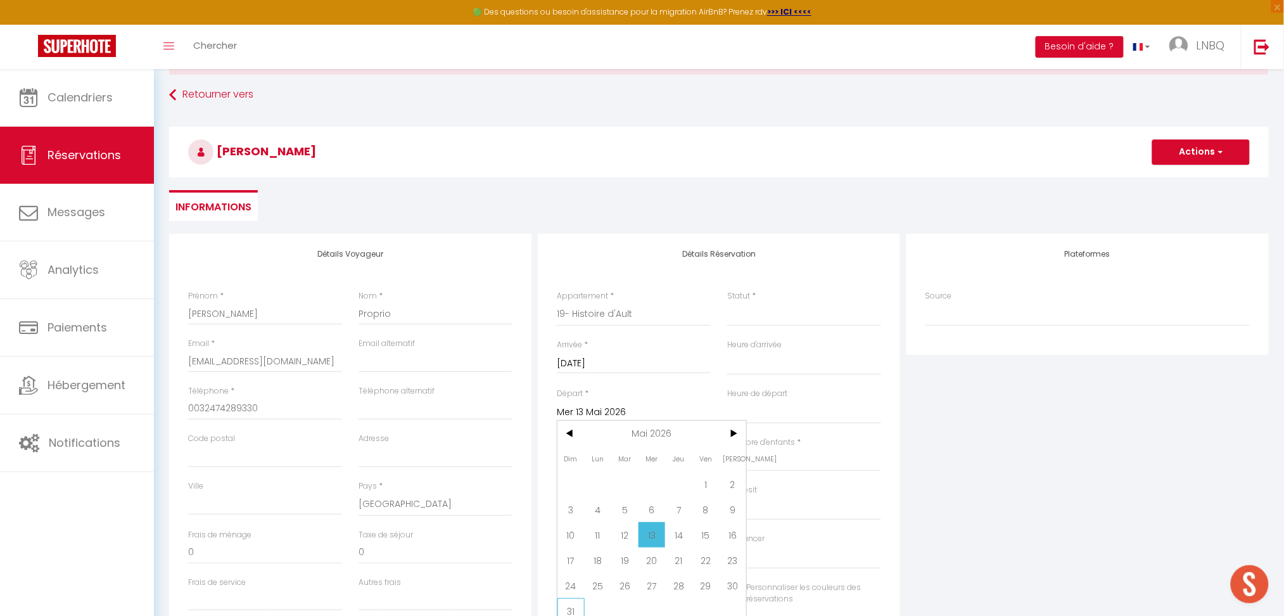
scroll to position [84, 0]
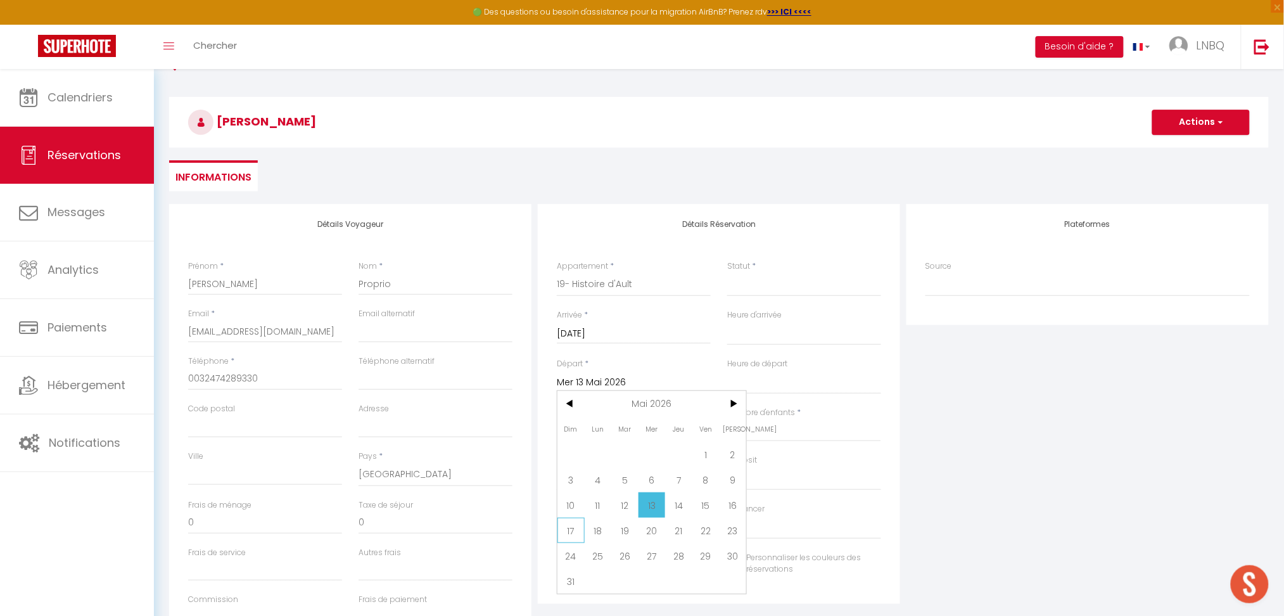
click at [568, 518] on span "17" at bounding box center [570, 530] width 27 height 25
select select
type input "Dim 17 Mai 2026"
select select
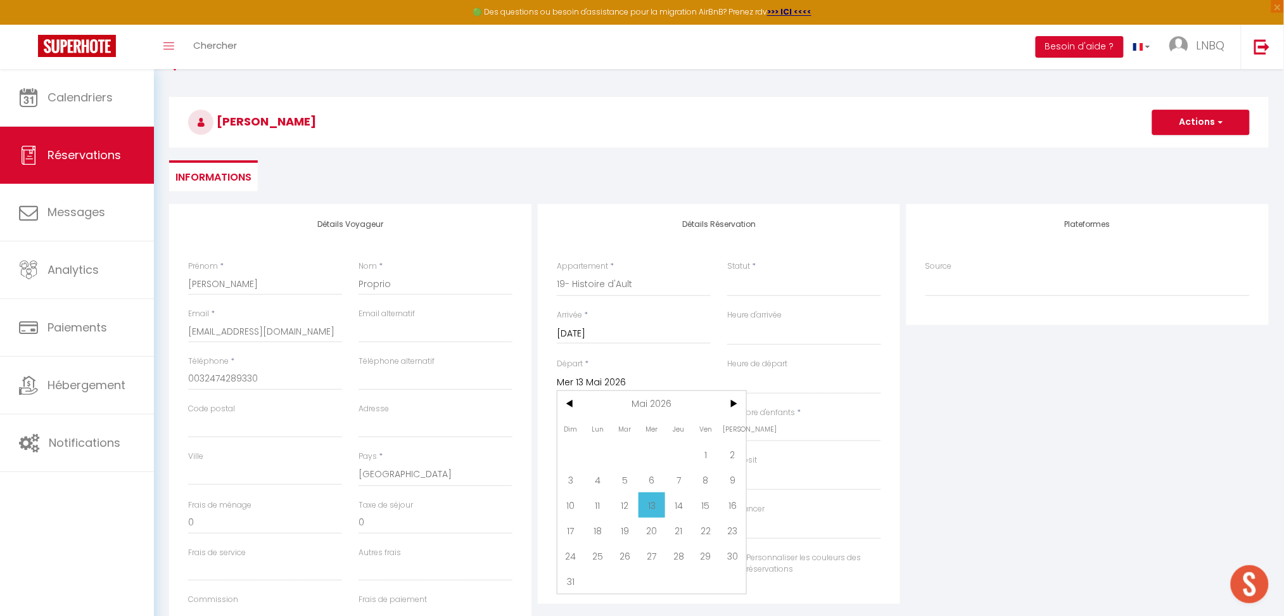
select select
checkbox input "false"
type input "120"
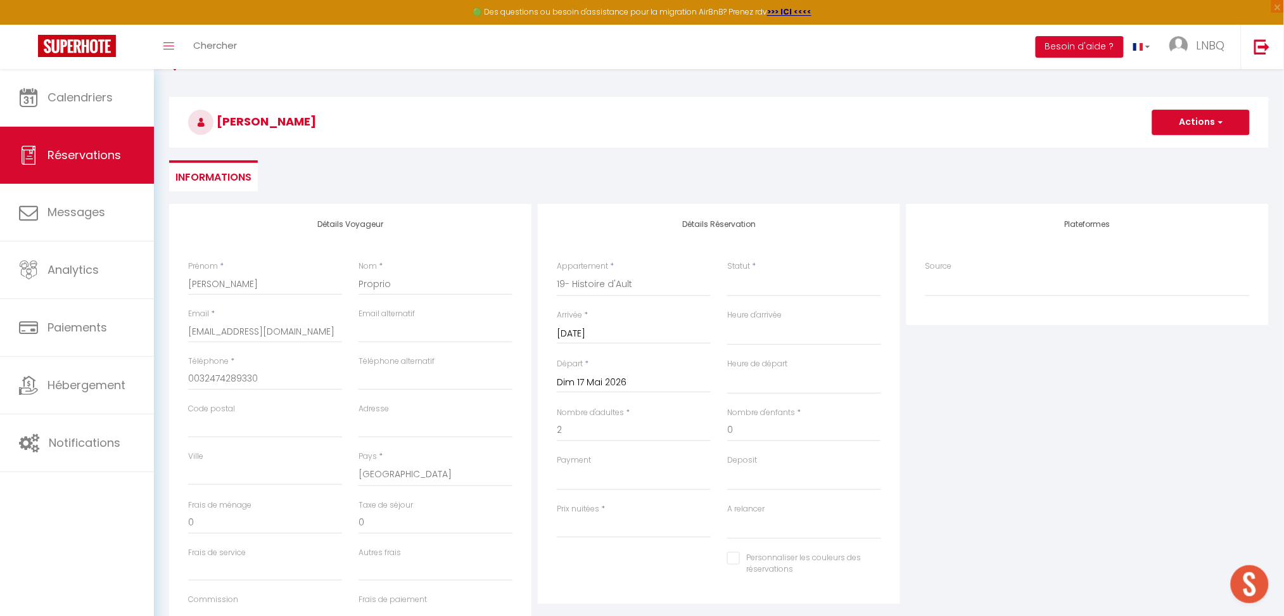
type input "17"
select select
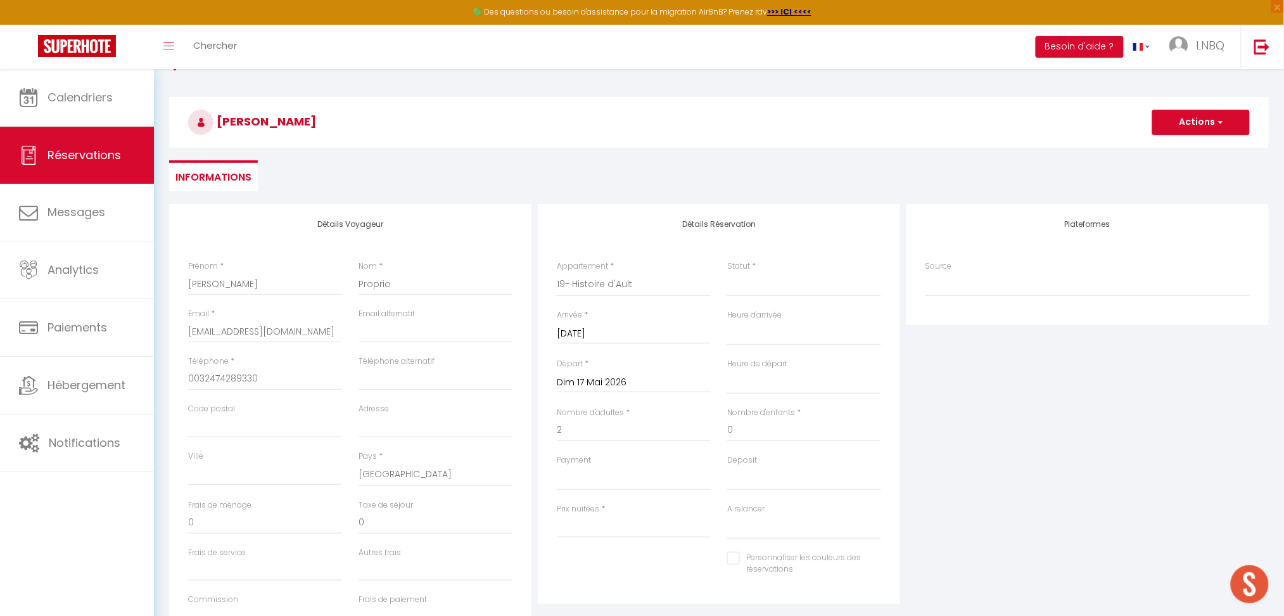
select select
type input "570"
select select
checkbox input "false"
click at [765, 289] on select "Confirmé Non Confirmé [PERSON_NAME] par le voyageur No Show Request" at bounding box center [804, 284] width 154 height 24
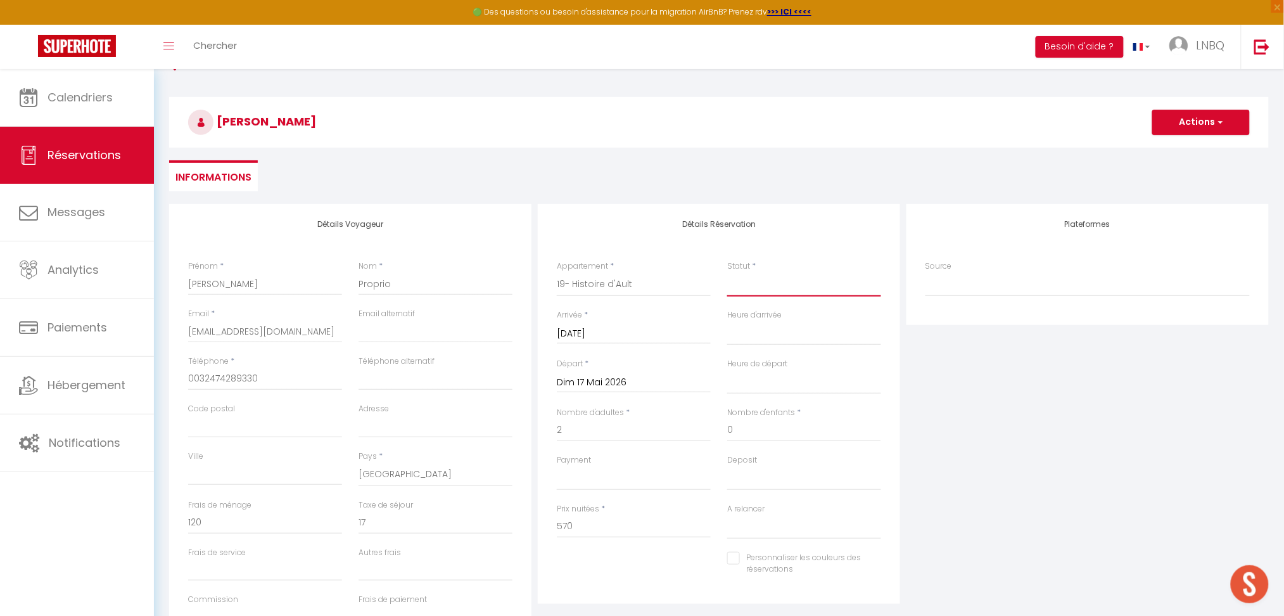
select select "1"
click at [727, 272] on select "Confirmé Non Confirmé [PERSON_NAME] par le voyageur No Show Request" at bounding box center [804, 284] width 154 height 24
select select
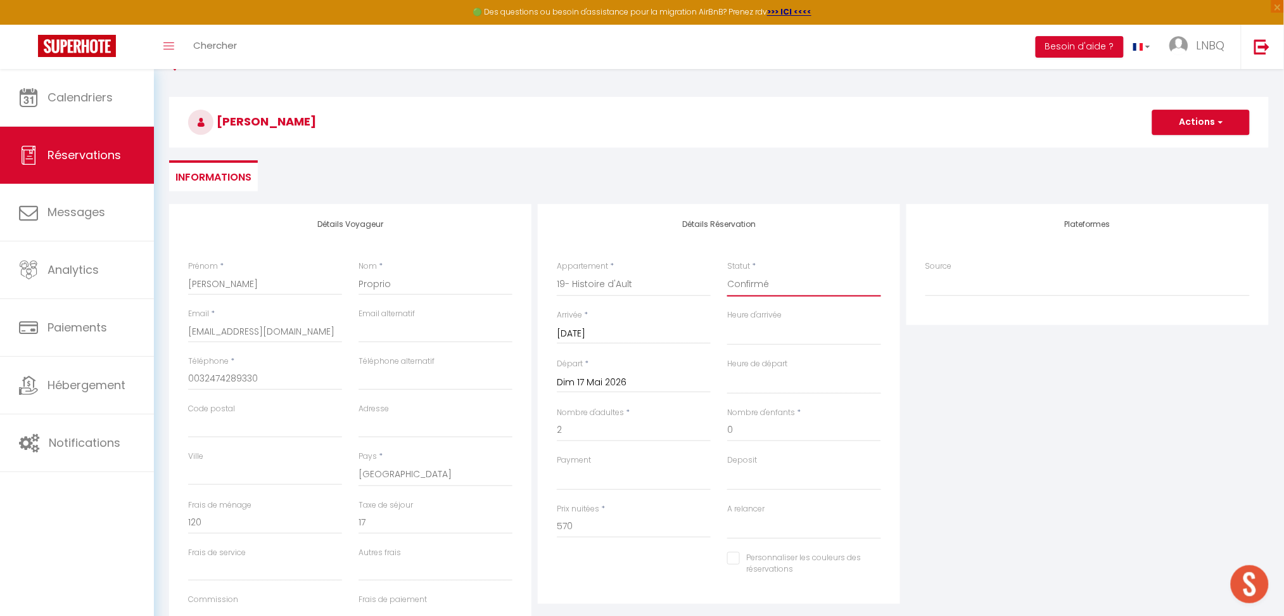
select select
checkbox input "false"
click at [771, 283] on select "Confirmé Non Confirmé [PERSON_NAME] par le voyageur No Show Request" at bounding box center [804, 284] width 154 height 24
select select "2"
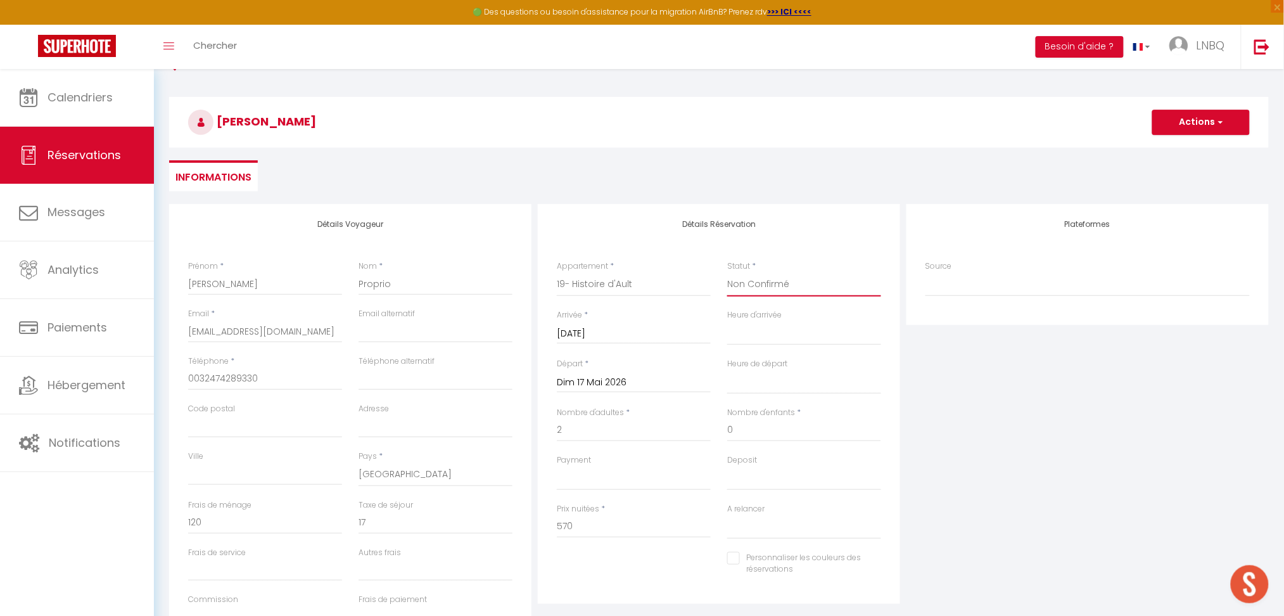
click at [727, 272] on select "Confirmé Non Confirmé [PERSON_NAME] par le voyageur No Show Request" at bounding box center [804, 284] width 154 height 24
select select
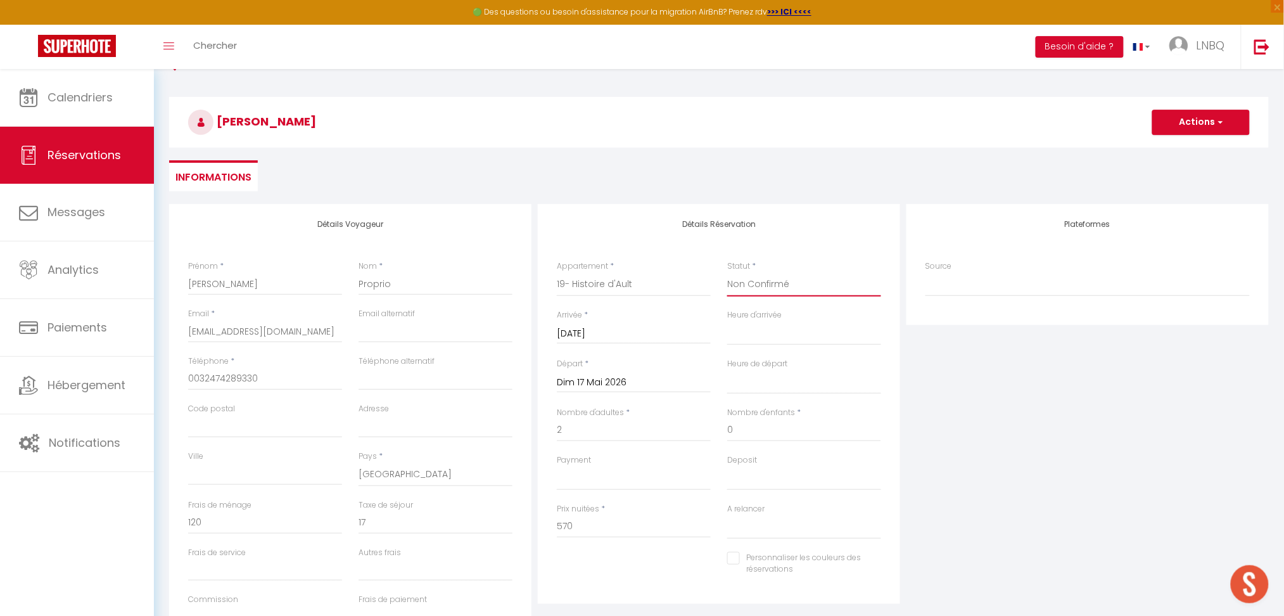
select select
checkbox input "false"
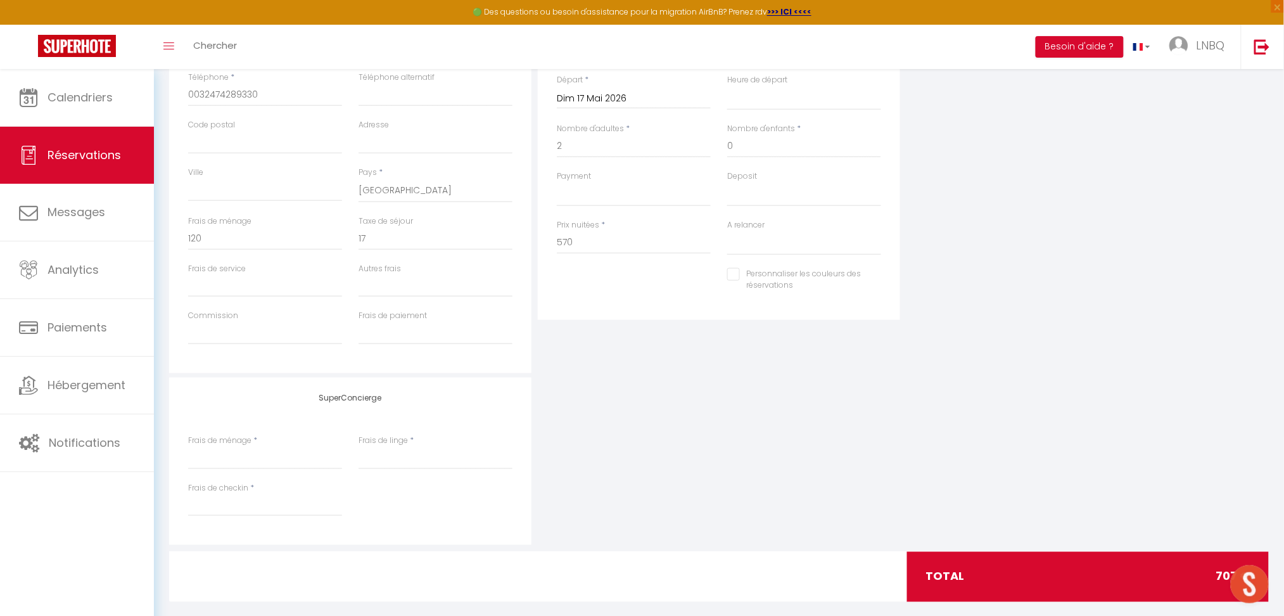
scroll to position [385, 0]
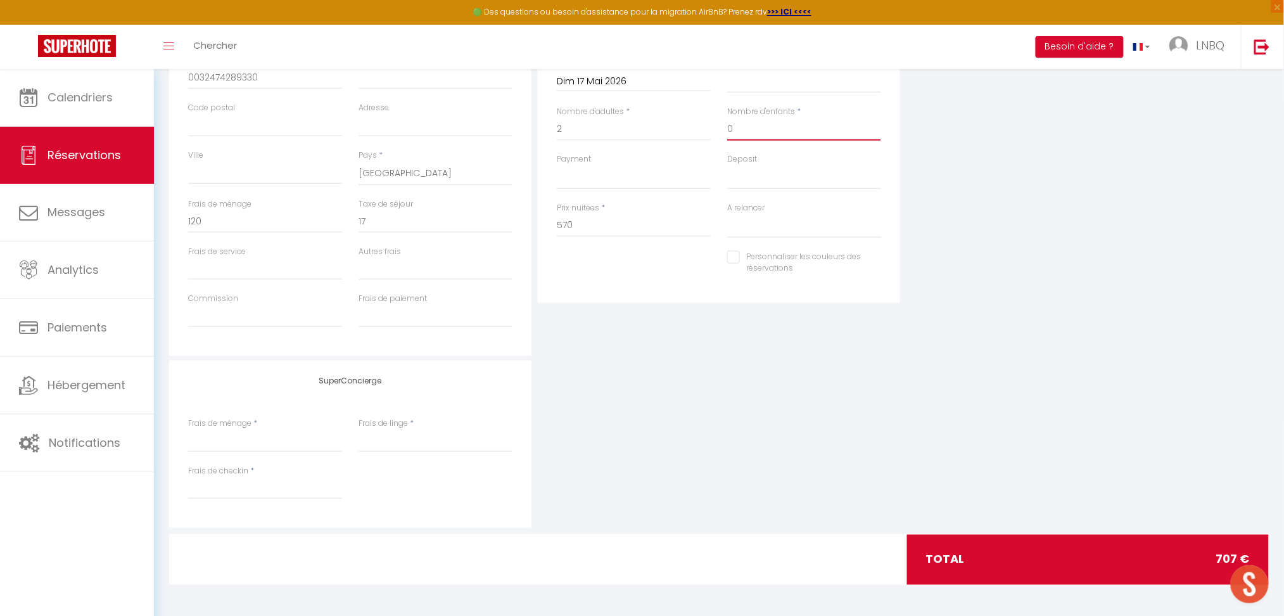
click at [772, 122] on input "0" at bounding box center [804, 129] width 154 height 23
select select
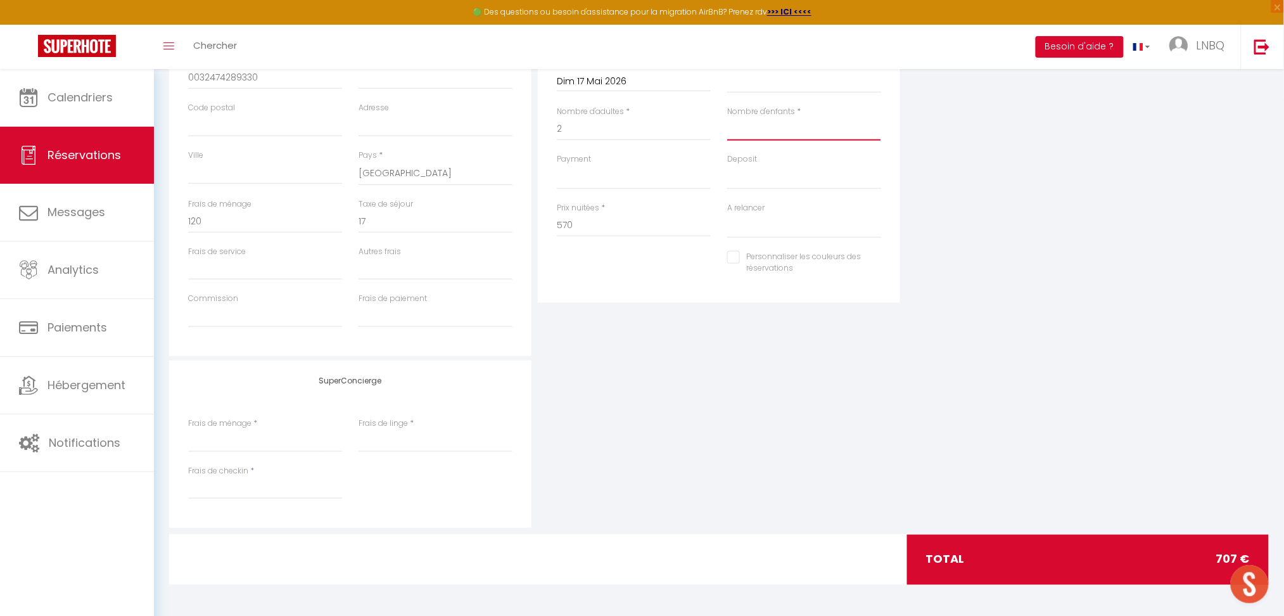
select select
checkbox input "false"
select select
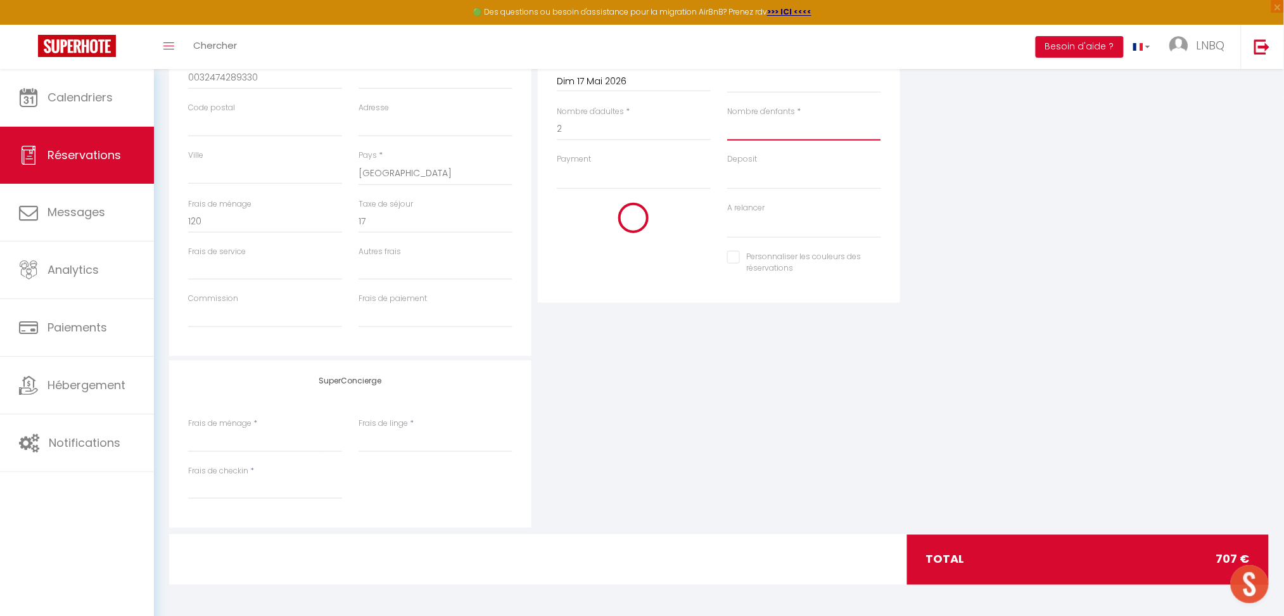
select select
checkbox input "false"
type input "2"
select select
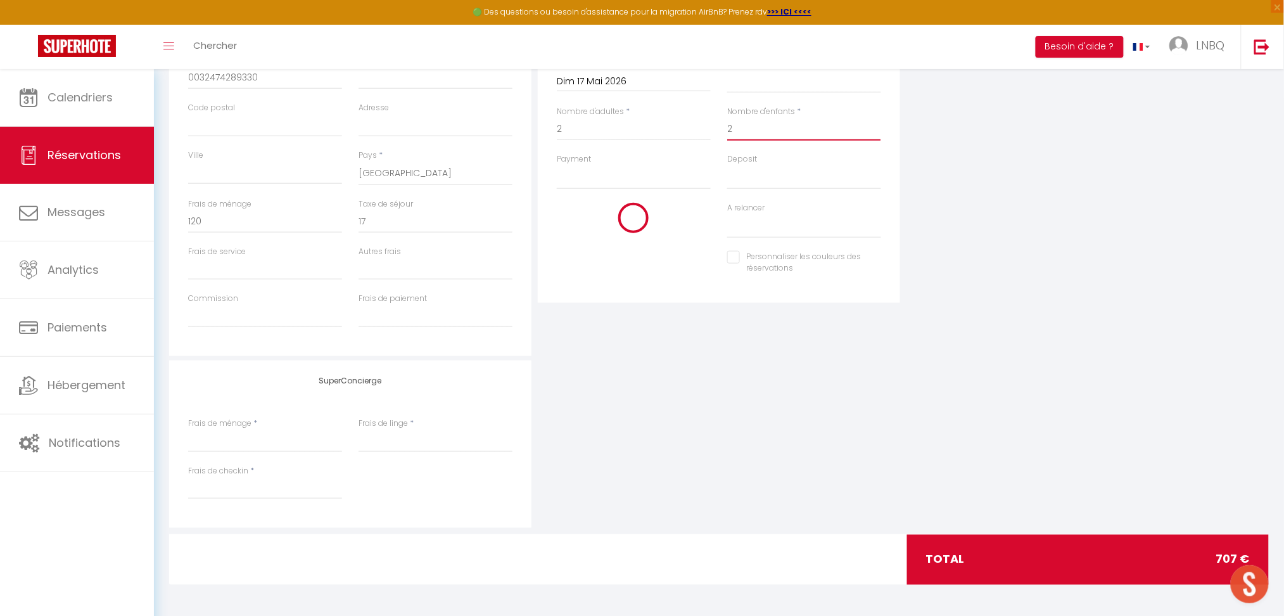
select select
checkbox input "false"
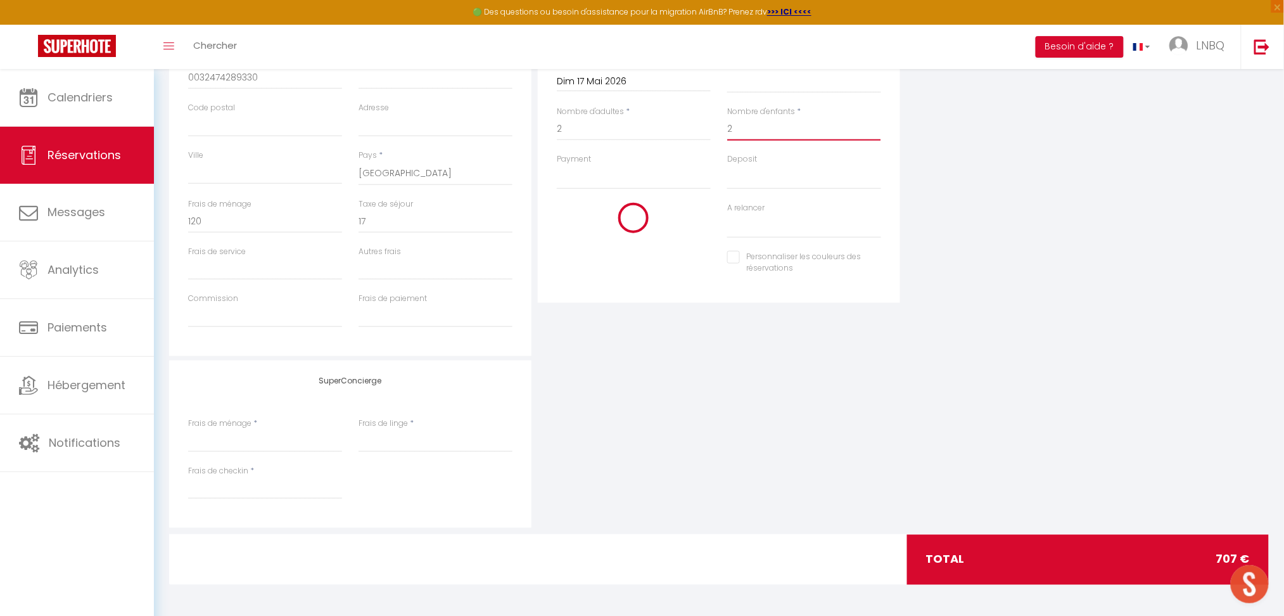
select select
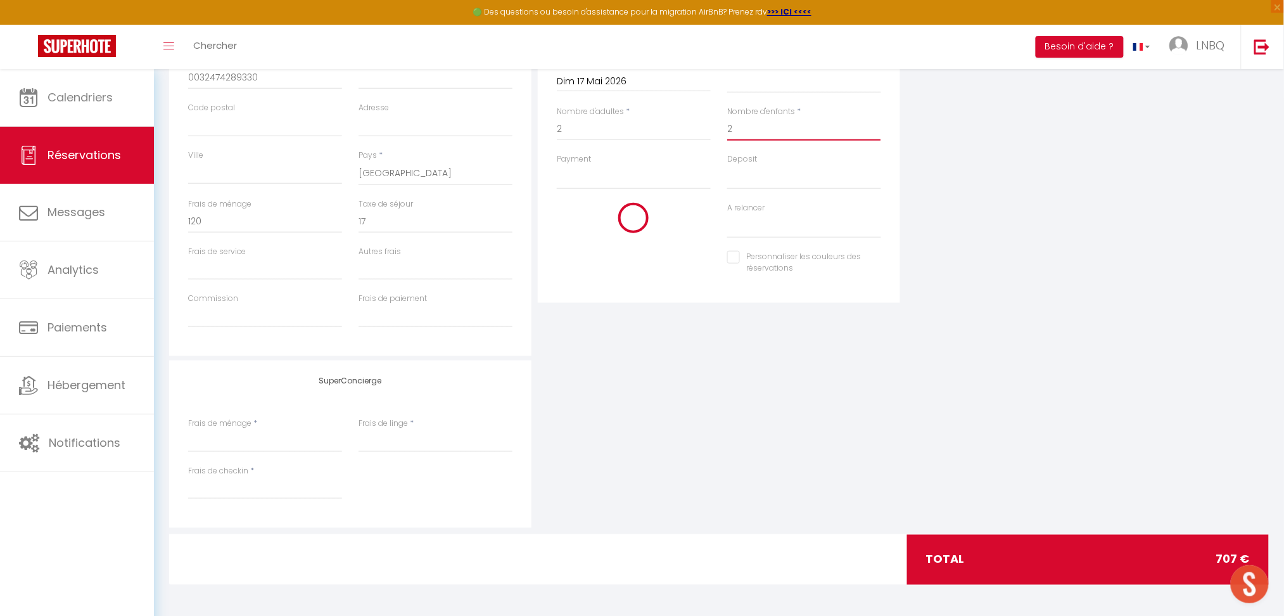
checkbox input "false"
type input "2"
click at [995, 287] on div "Plateformes Source Direct [DOMAIN_NAME] [DOMAIN_NAME] Chalet montagne Expedia G…" at bounding box center [1087, 129] width 369 height 453
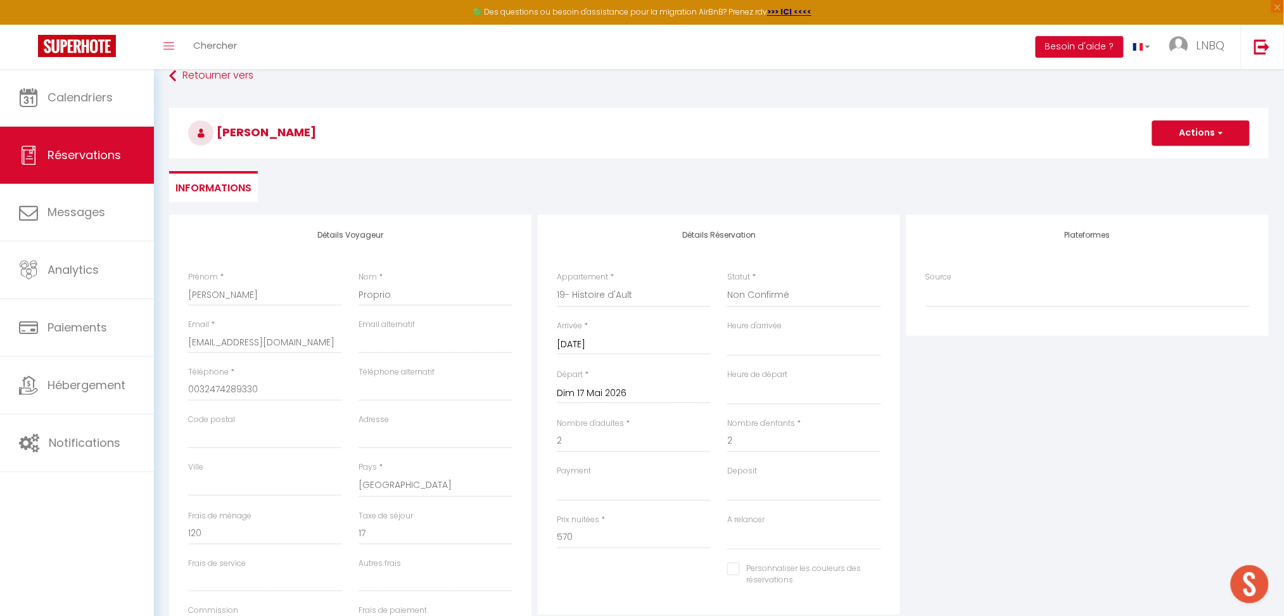
scroll to position [0, 0]
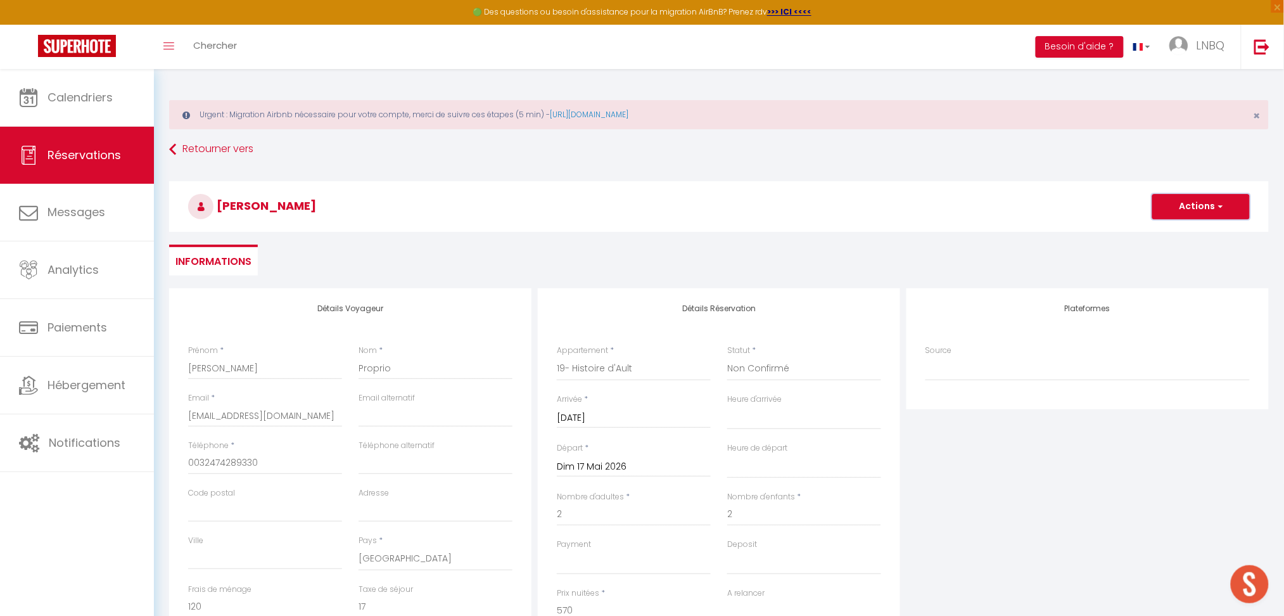
click at [1206, 207] on button "Actions" at bounding box center [1201, 206] width 98 height 25
click at [1187, 232] on link "Enregistrer" at bounding box center [1188, 234] width 100 height 16
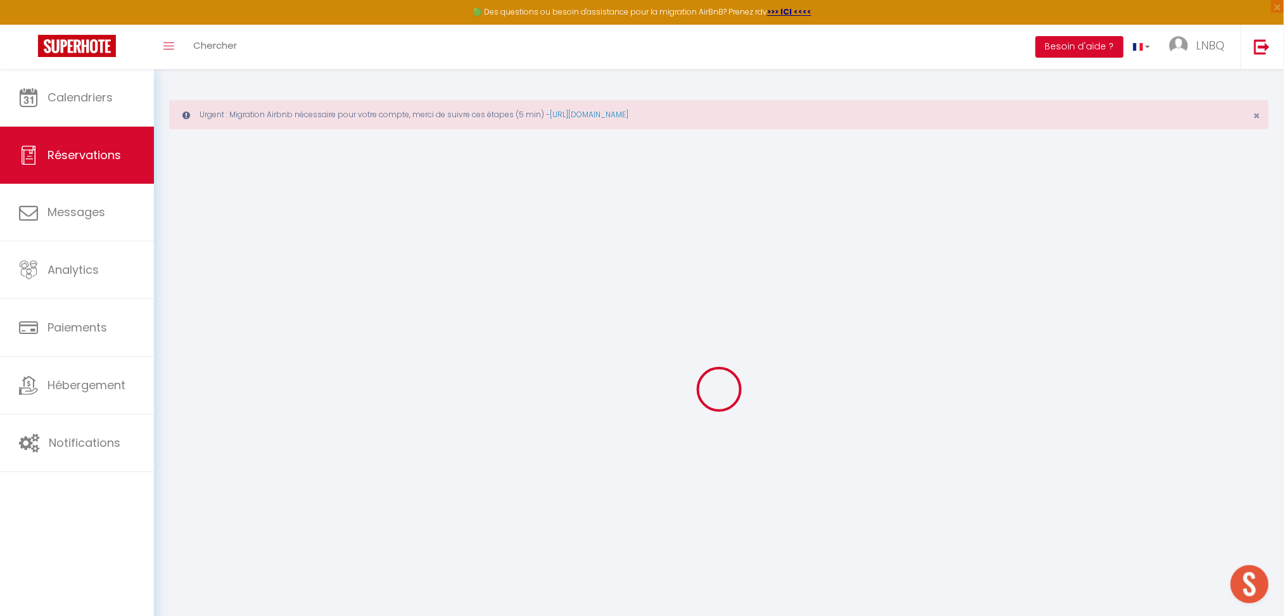
select select "not_cancelled"
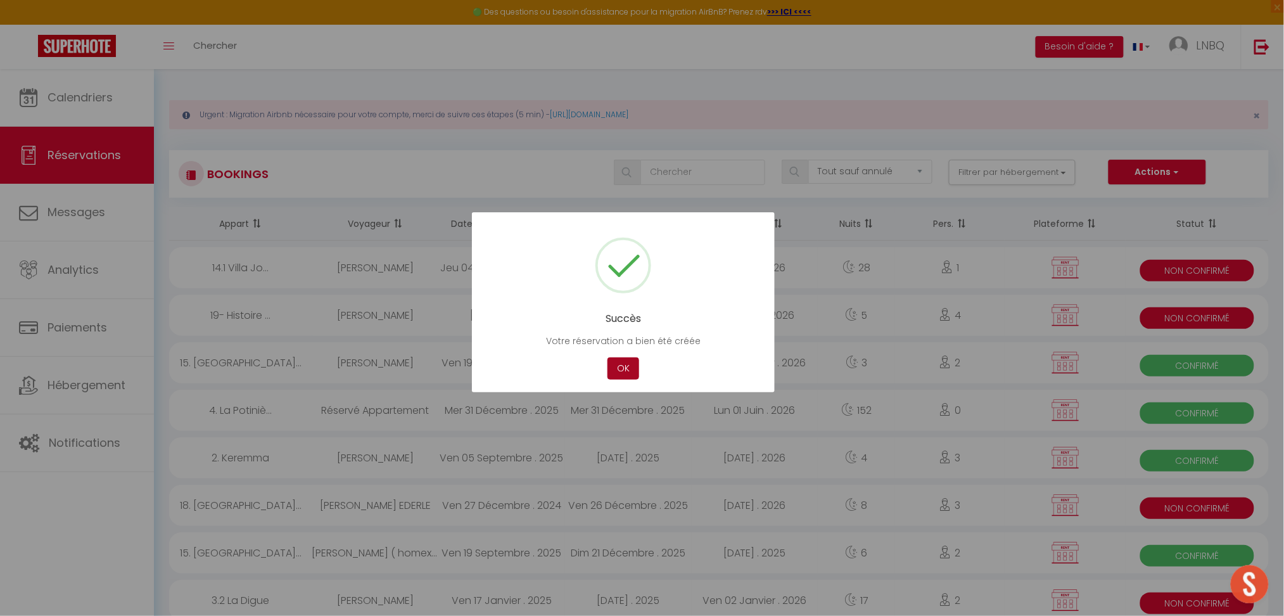
click at [629, 365] on button "OK" at bounding box center [623, 368] width 32 height 22
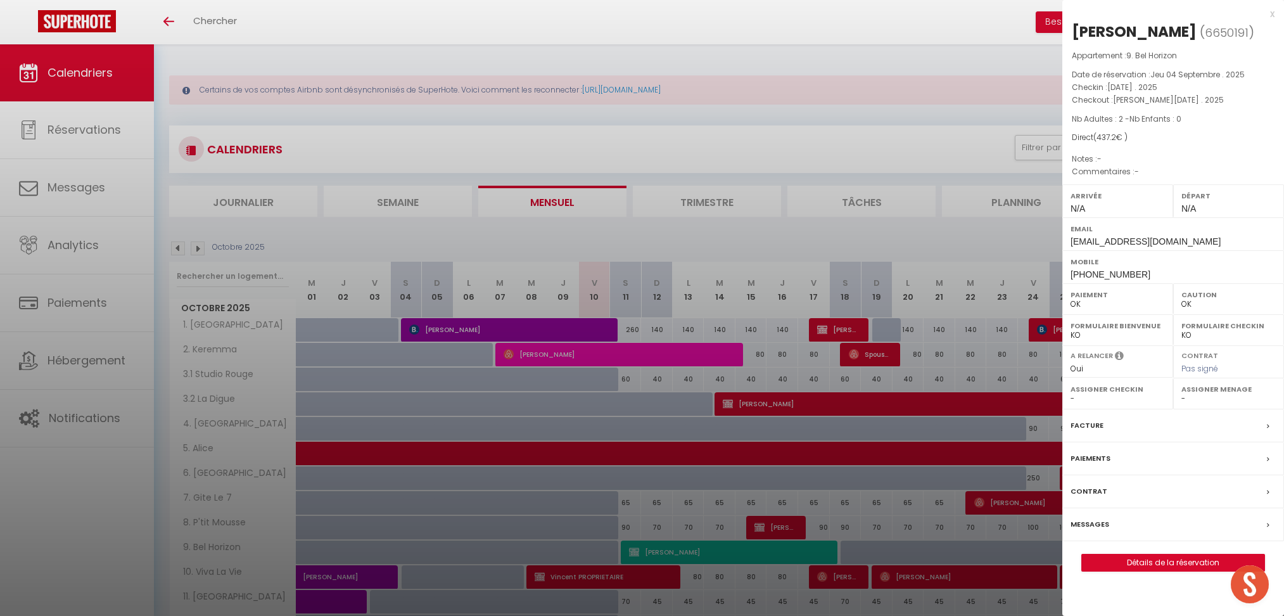
select select "0"
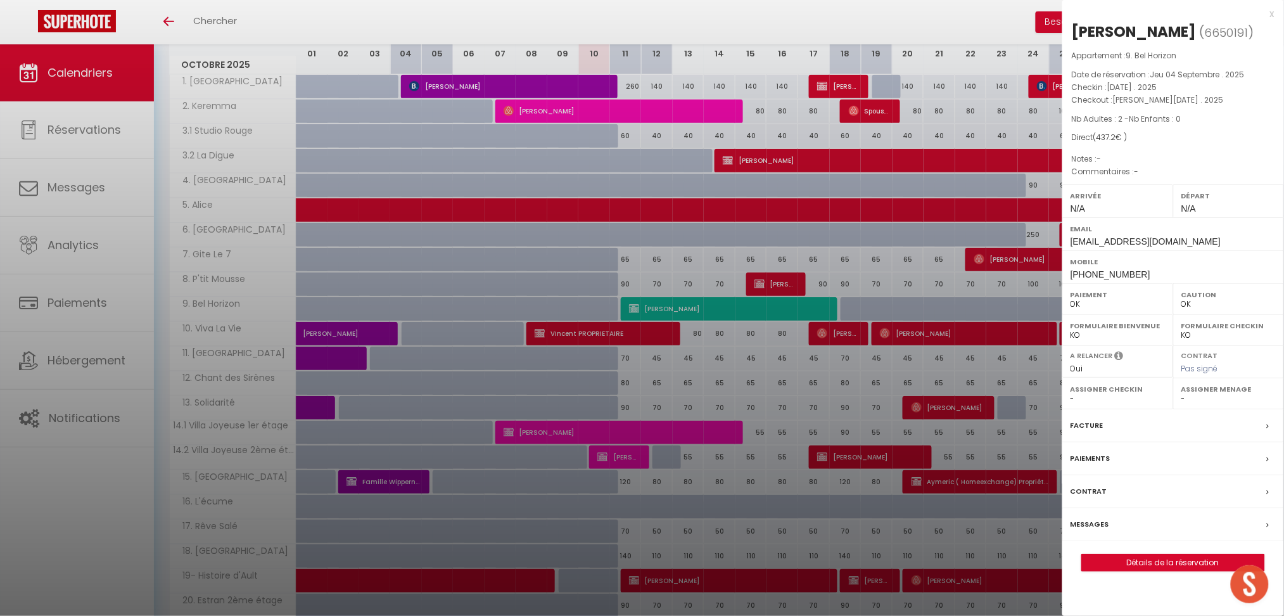
scroll to position [768, 0]
click at [1270, 14] on div "x" at bounding box center [1168, 13] width 212 height 15
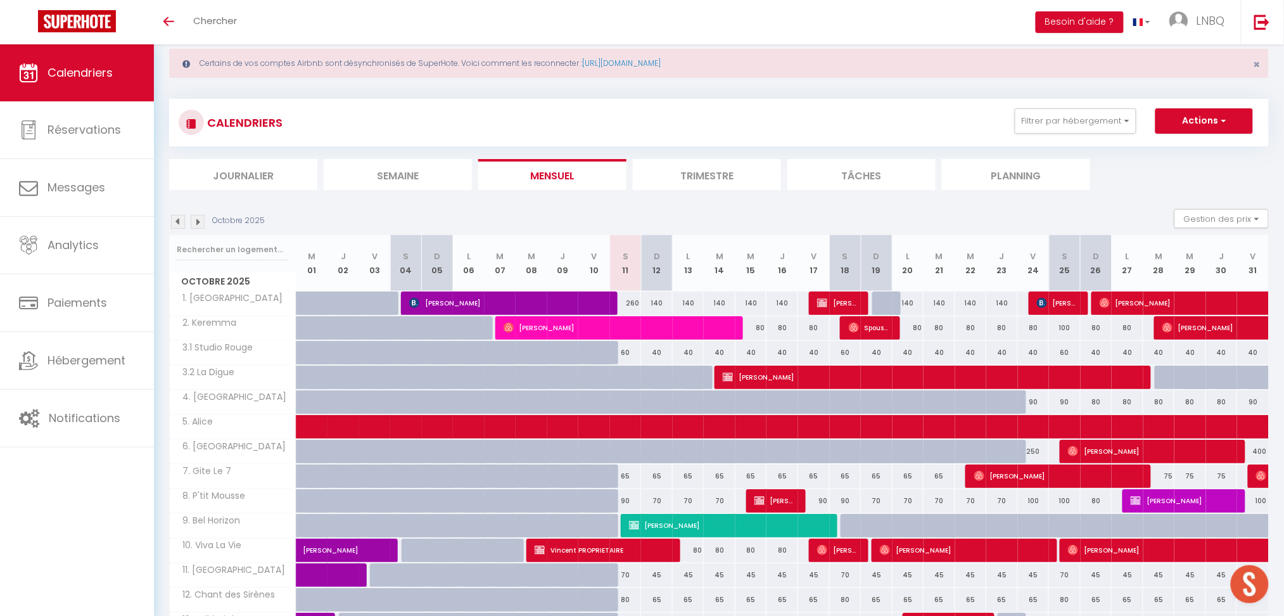
scroll to position [0, 0]
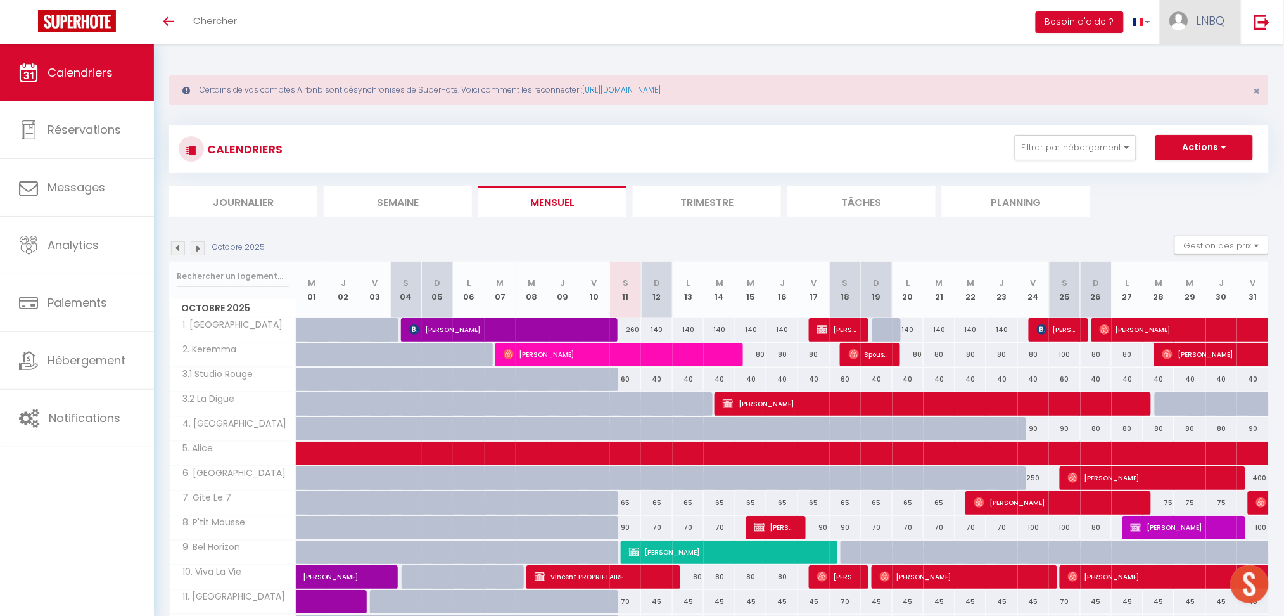
click at [1202, 20] on span "LNBQ" at bounding box center [1211, 21] width 29 height 16
click at [1170, 82] on link "Équipe" at bounding box center [1190, 86] width 94 height 22
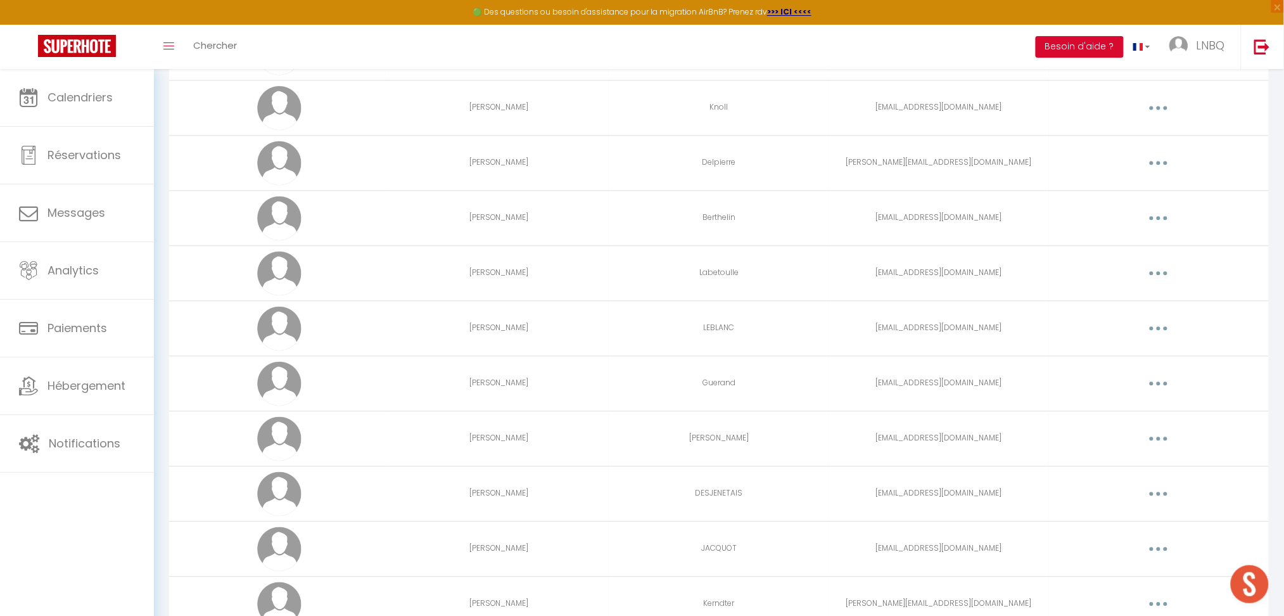
scroll to position [965, 0]
click at [1167, 495] on button "button" at bounding box center [1158, 495] width 35 height 20
click at [1109, 525] on link "Editer" at bounding box center [1126, 525] width 94 height 22
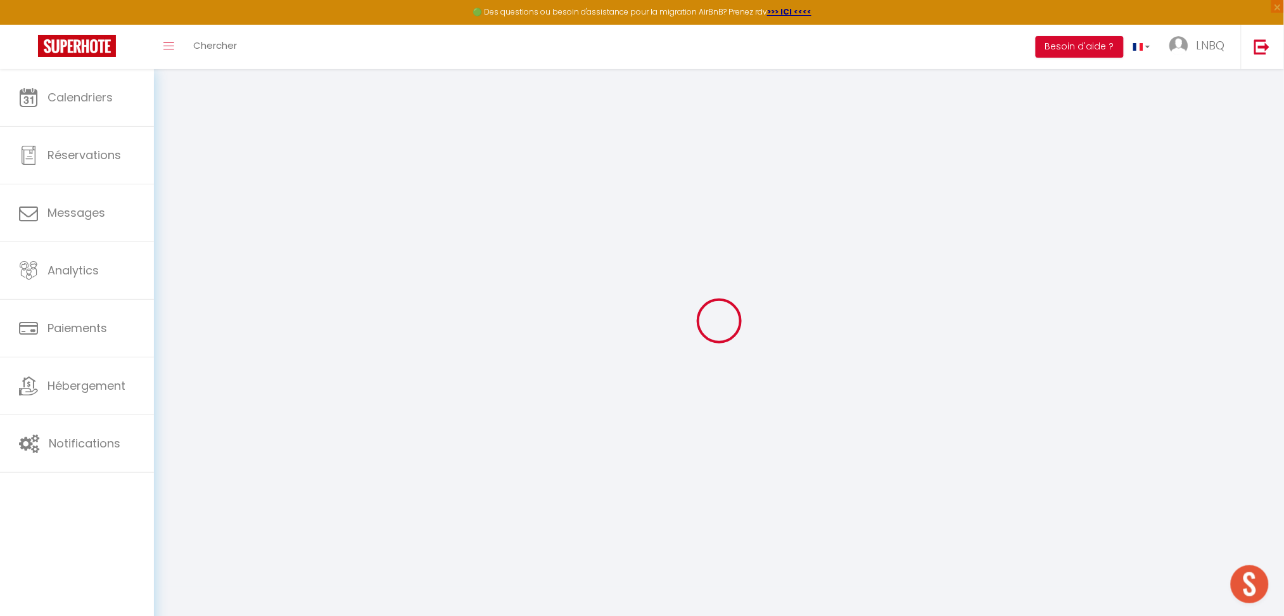
type input "Sonia"
type input "DESJENETAIS"
type input "soclean80460@gmail.com"
type textarea "https://app.superhote.com/#/connect/OSa7liVN6i"
checkbox input "false"
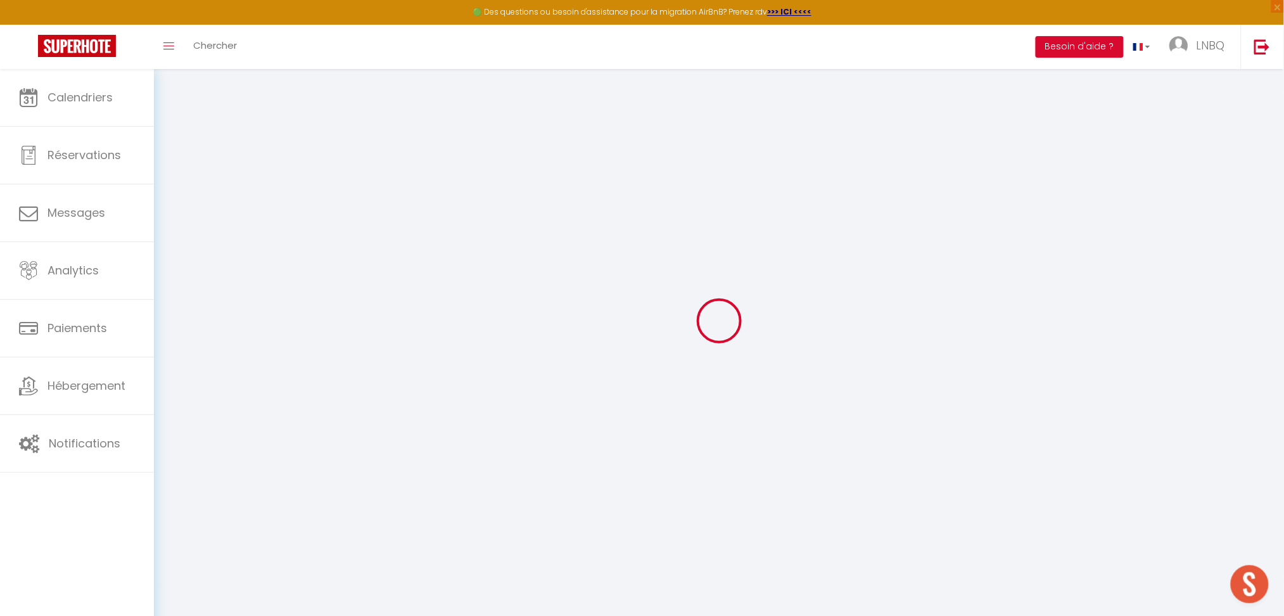
checkbox input "false"
checkbox input "true"
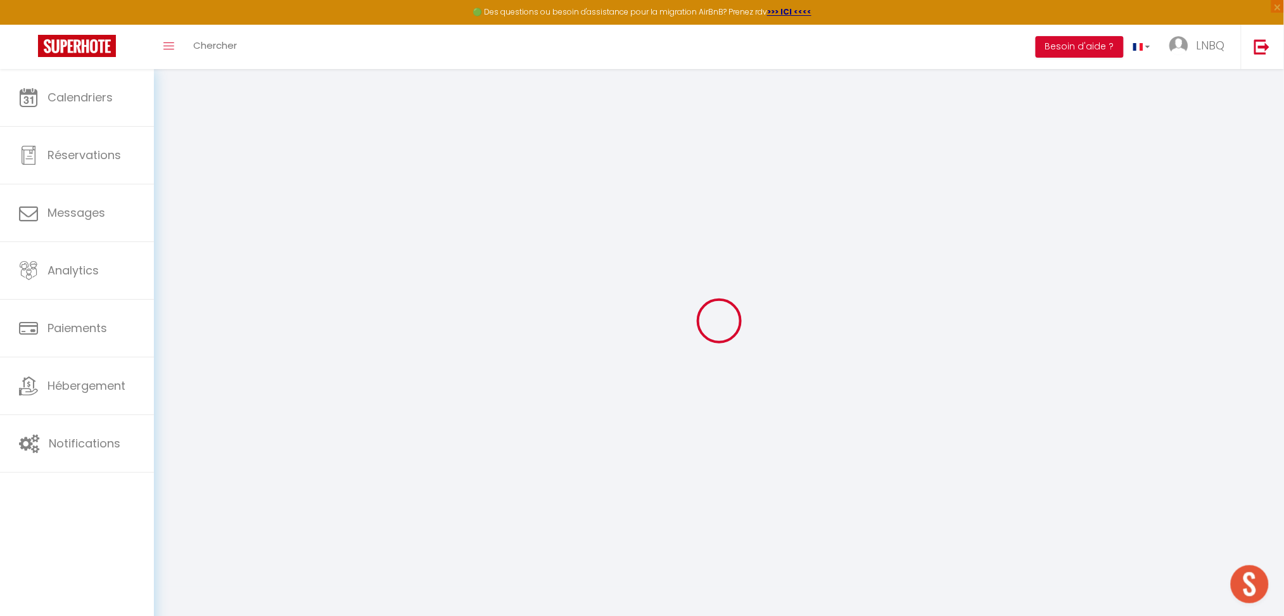
checkbox input "true"
checkbox input "false"
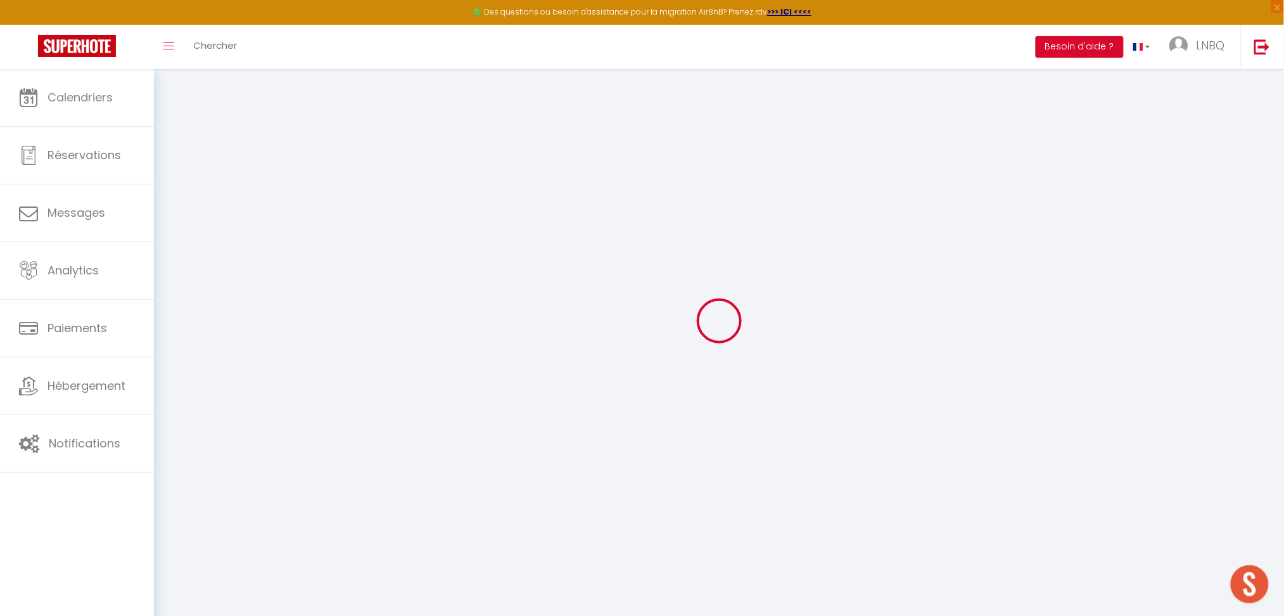
checkbox input "false"
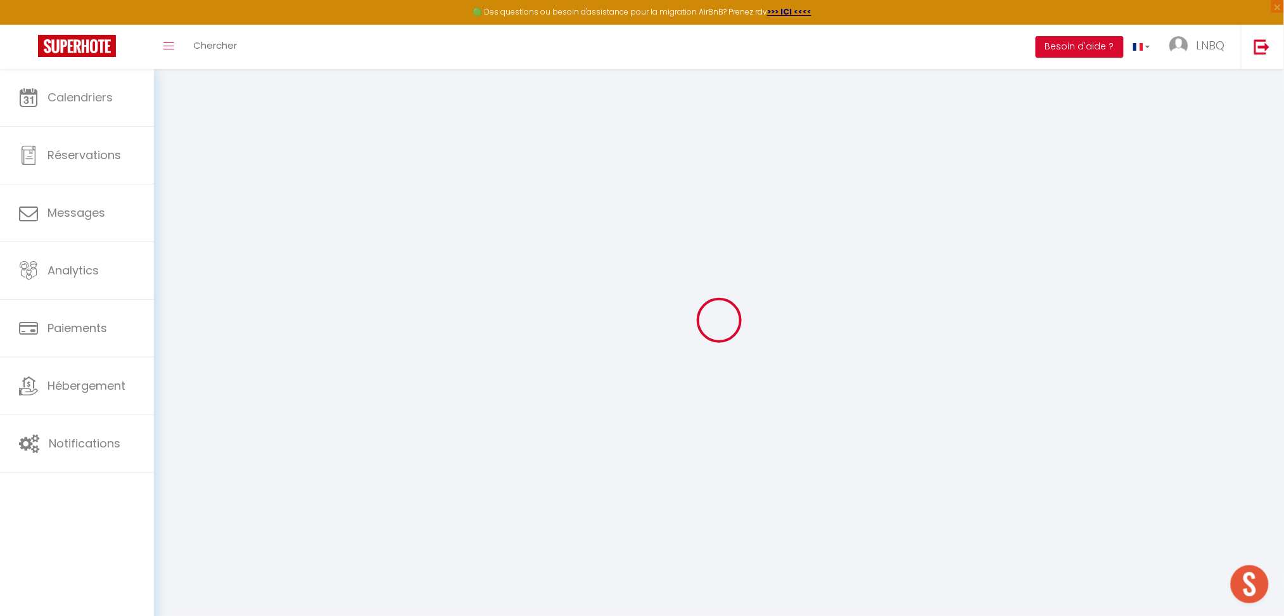
select select
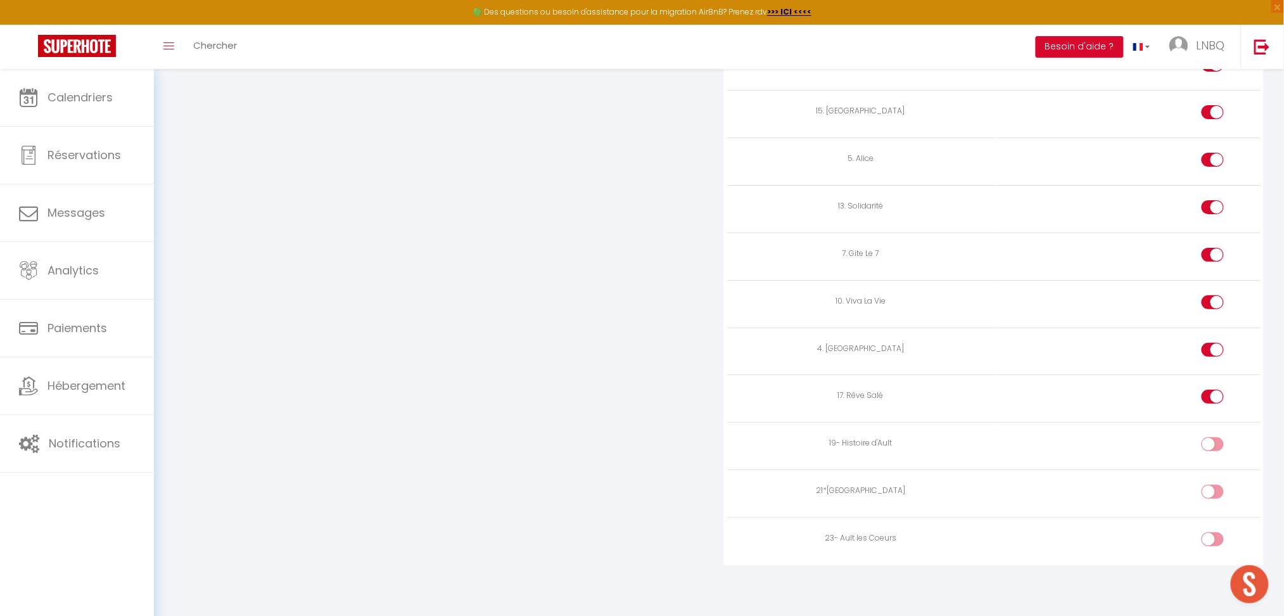
click at [1219, 445] on input "checkbox" at bounding box center [1223, 446] width 22 height 19
checkbox input "true"
drag, startPoint x: 1219, startPoint y: 490, endPoint x: 1219, endPoint y: 500, distance: 9.5
click at [1219, 491] on input "checkbox" at bounding box center [1223, 494] width 22 height 19
checkbox input "true"
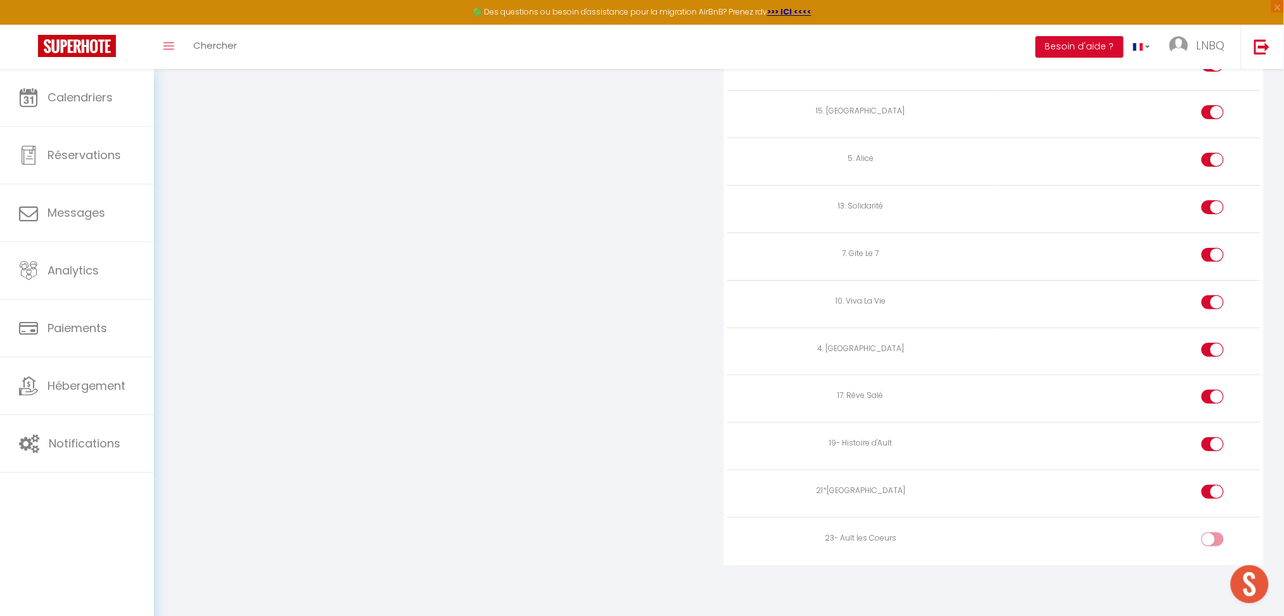
click at [1215, 542] on input "checkbox" at bounding box center [1223, 541] width 22 height 19
checkbox input "true"
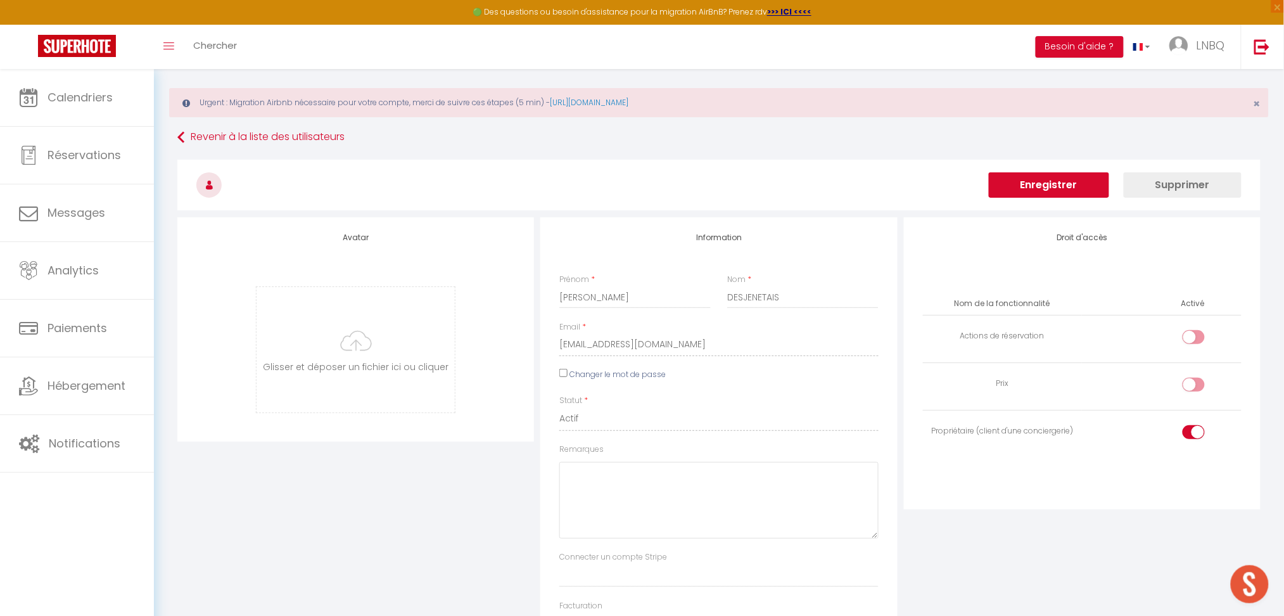
scroll to position [0, 0]
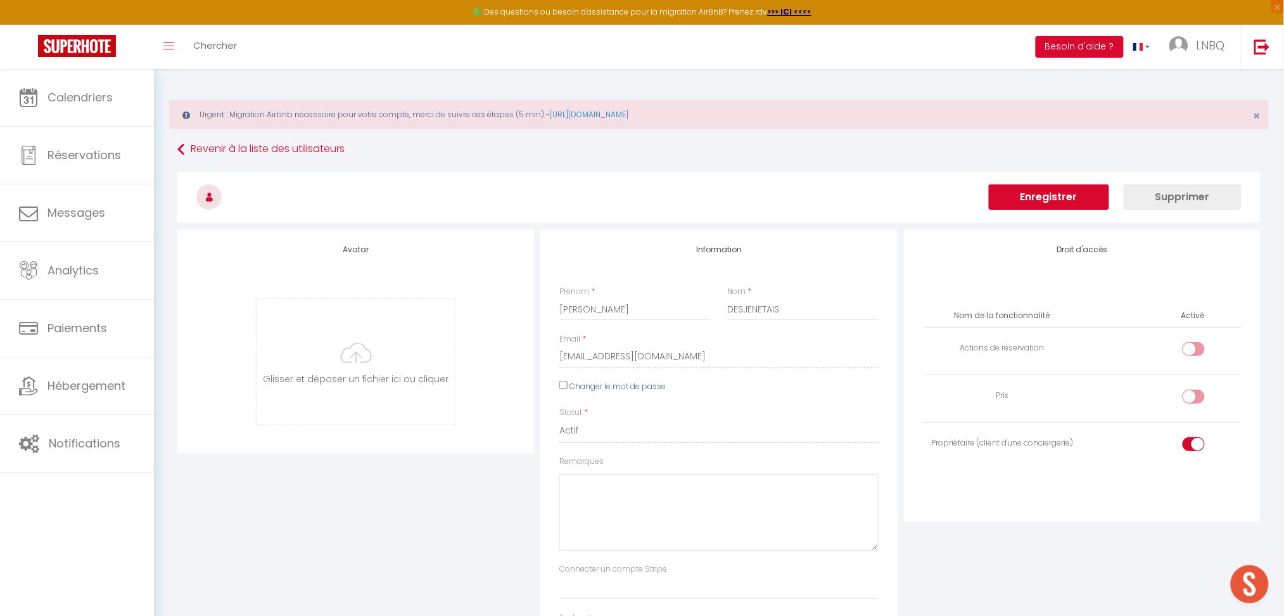
click at [1072, 198] on button "Enregistrer" at bounding box center [1049, 196] width 120 height 25
